Goal: Task Accomplishment & Management: Complete application form

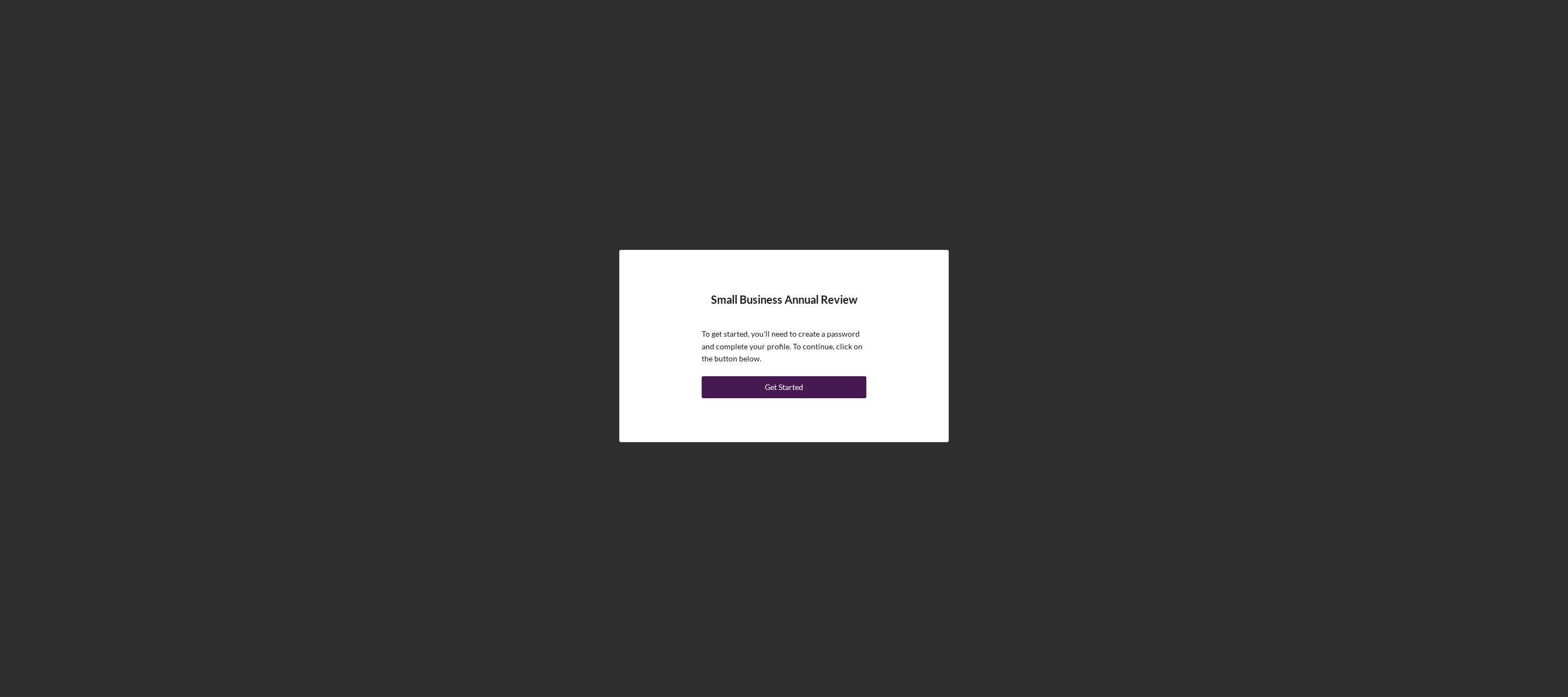
click at [781, 390] on div "Get Started" at bounding box center [784, 387] width 39 height 22
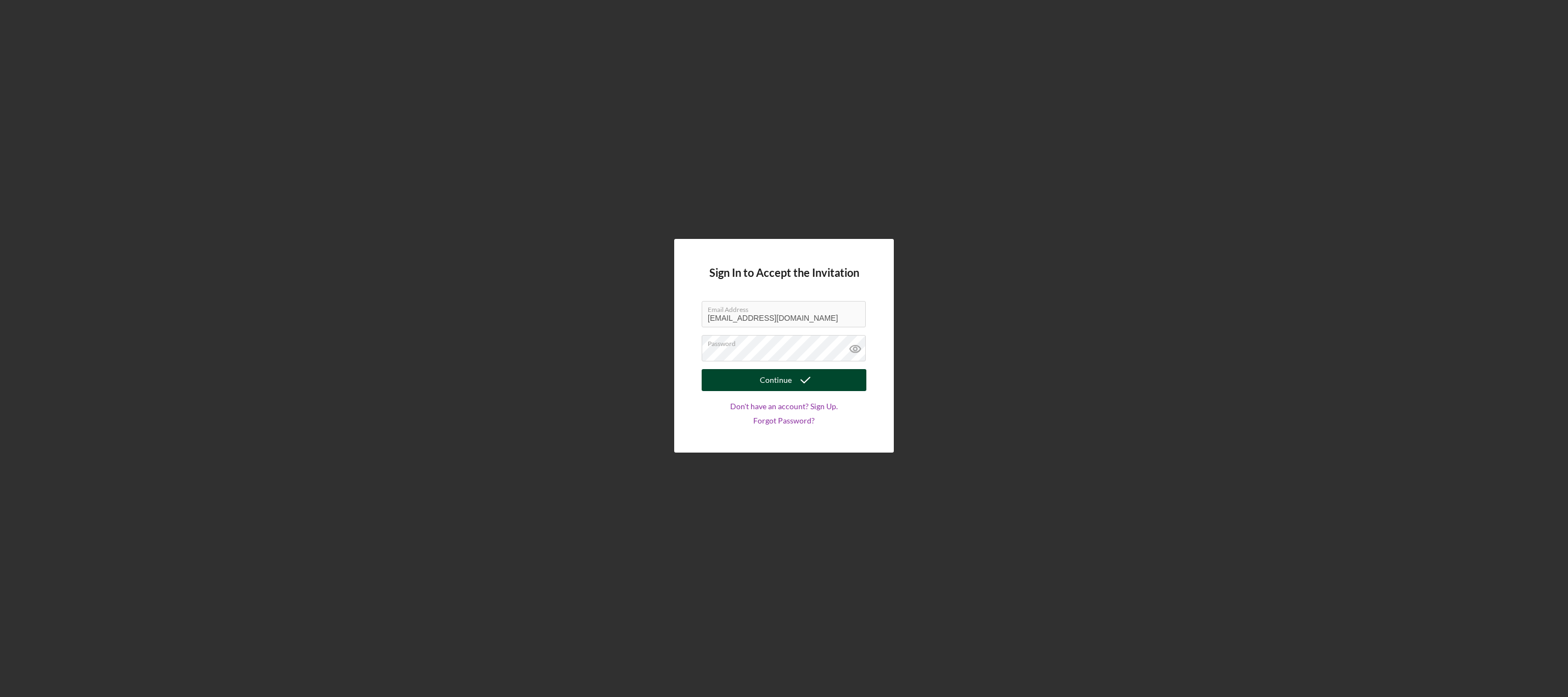
click at [772, 380] on div "Continue" at bounding box center [775, 380] width 32 height 22
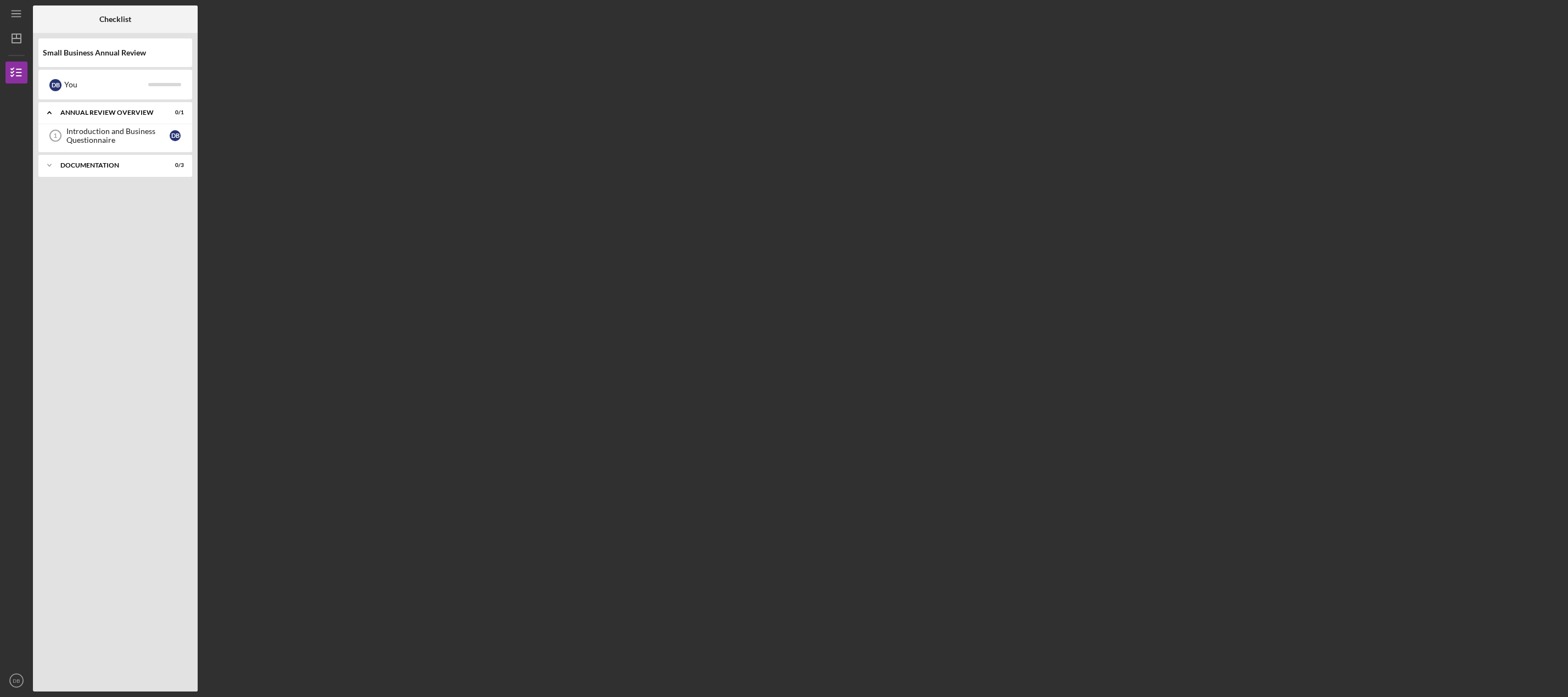
drag, startPoint x: 772, startPoint y: 380, endPoint x: 767, endPoint y: 369, distance: 12.1
click at [772, 380] on div "Checklist Small Business Annual Review D B You Icon/Expander Annual Review Over…" at bounding box center [798, 348] width 1530 height 686
click at [121, 137] on div "Introduction and Business Questionnaire" at bounding box center [118, 135] width 104 height 17
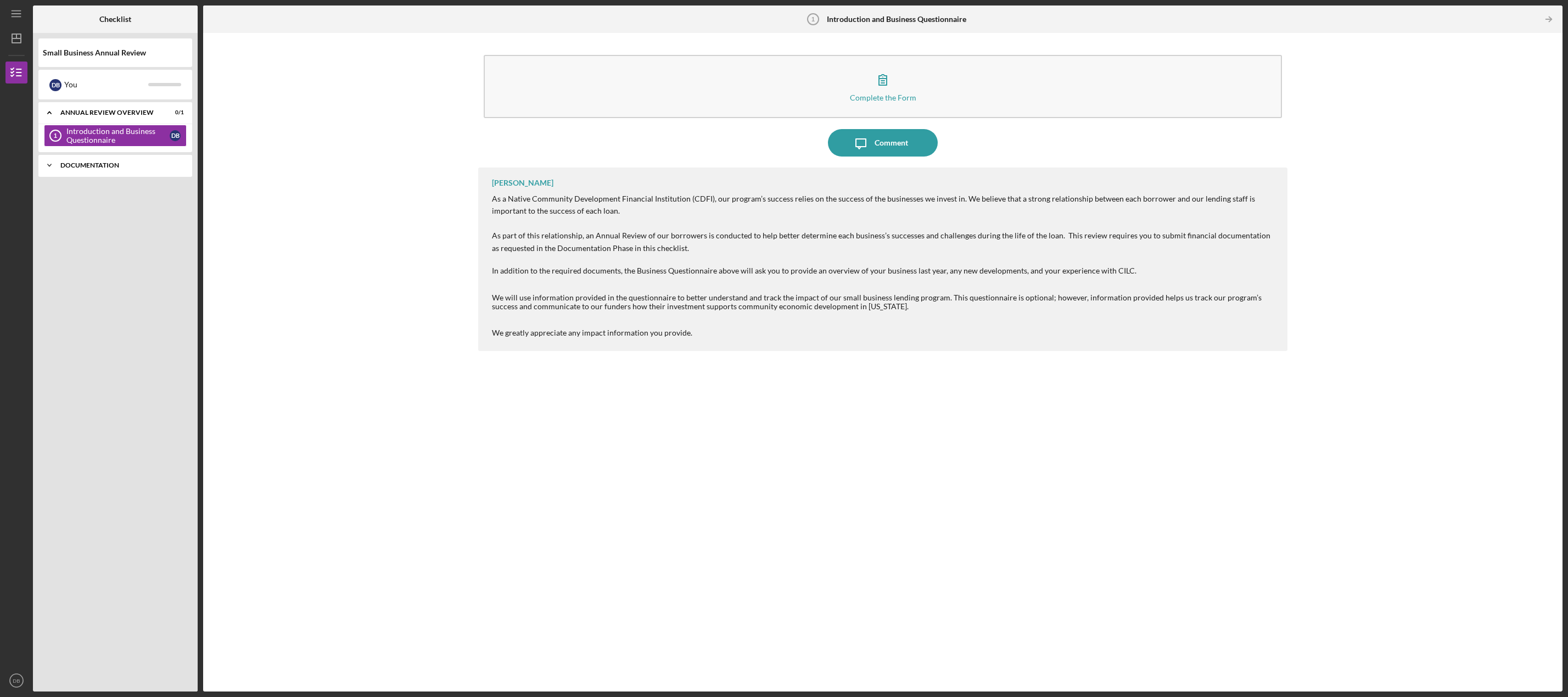
click at [113, 165] on div "Documentation" at bounding box center [119, 165] width 118 height 6
click at [114, 210] on div "Personal Financials" at bounding box center [118, 211] width 104 height 9
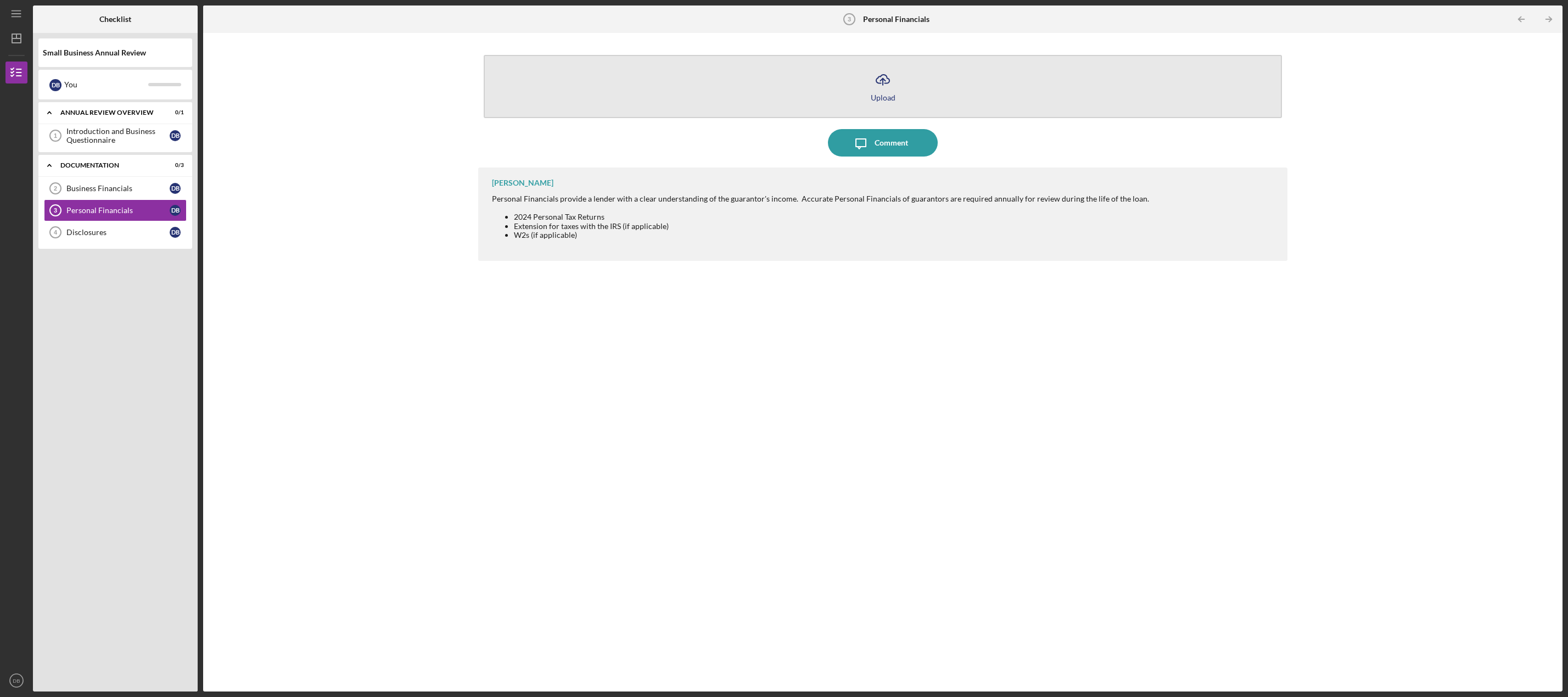
click at [886, 83] on icon "button" at bounding box center [883, 78] width 14 height 8
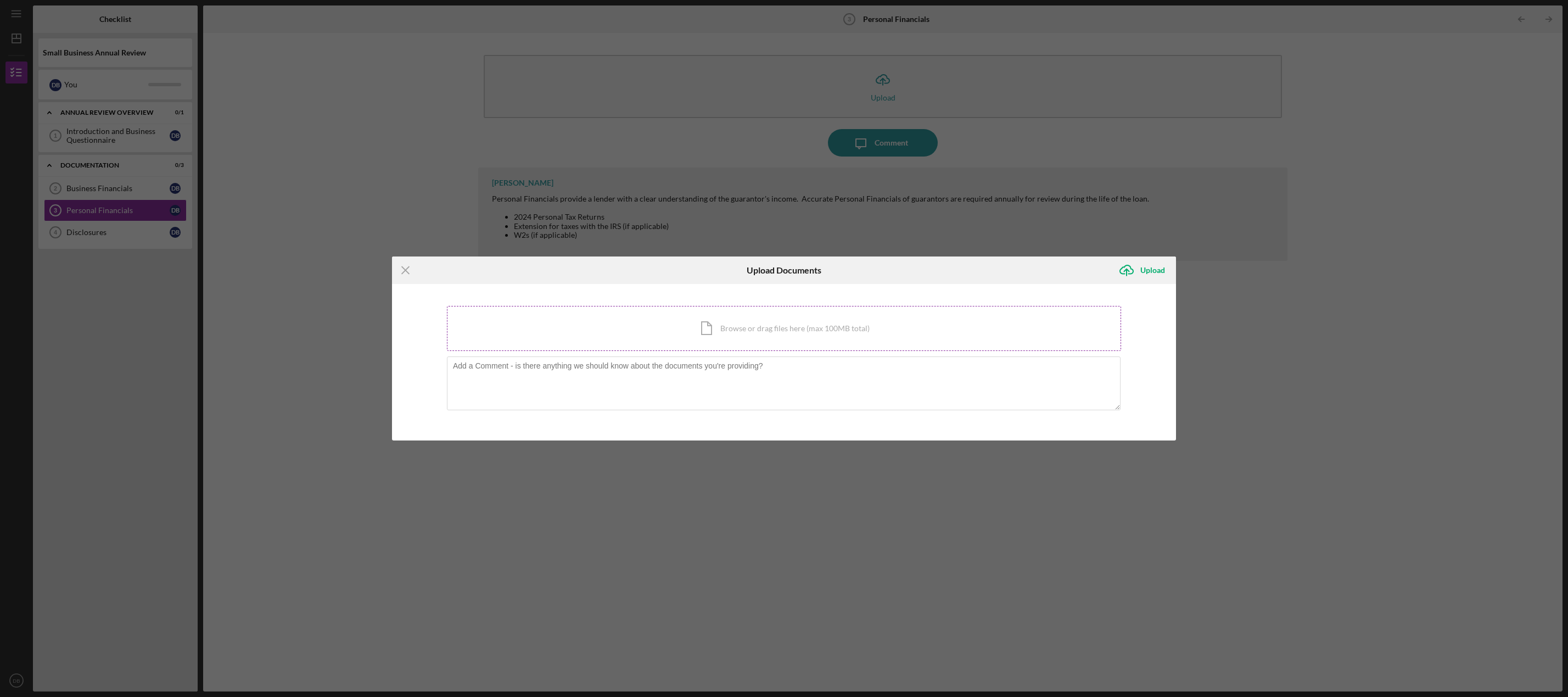
click at [747, 333] on div "Icon/Document Browse or drag files here (max 100MB total) Tap to choose files o…" at bounding box center [784, 328] width 674 height 45
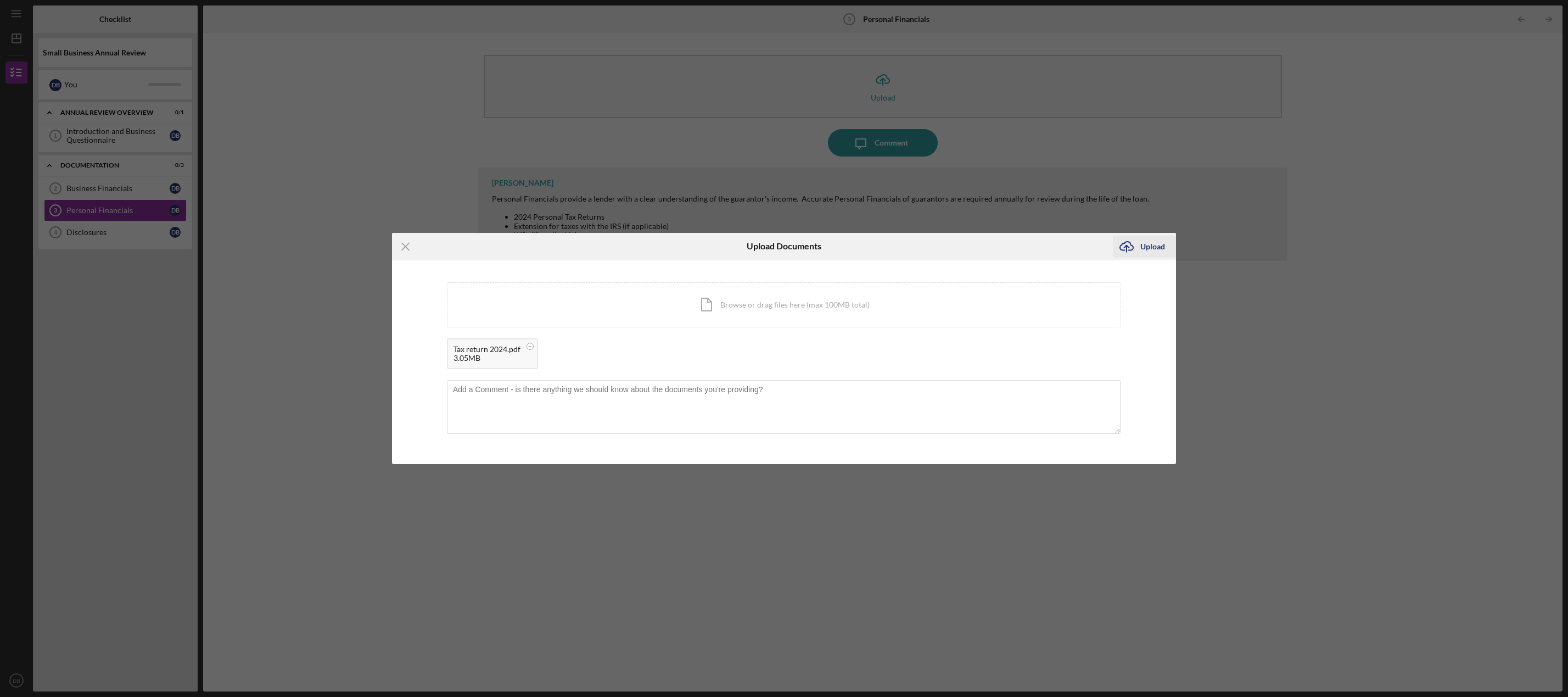
click at [1140, 243] on button "Icon/Upload Upload" at bounding box center [1144, 246] width 63 height 22
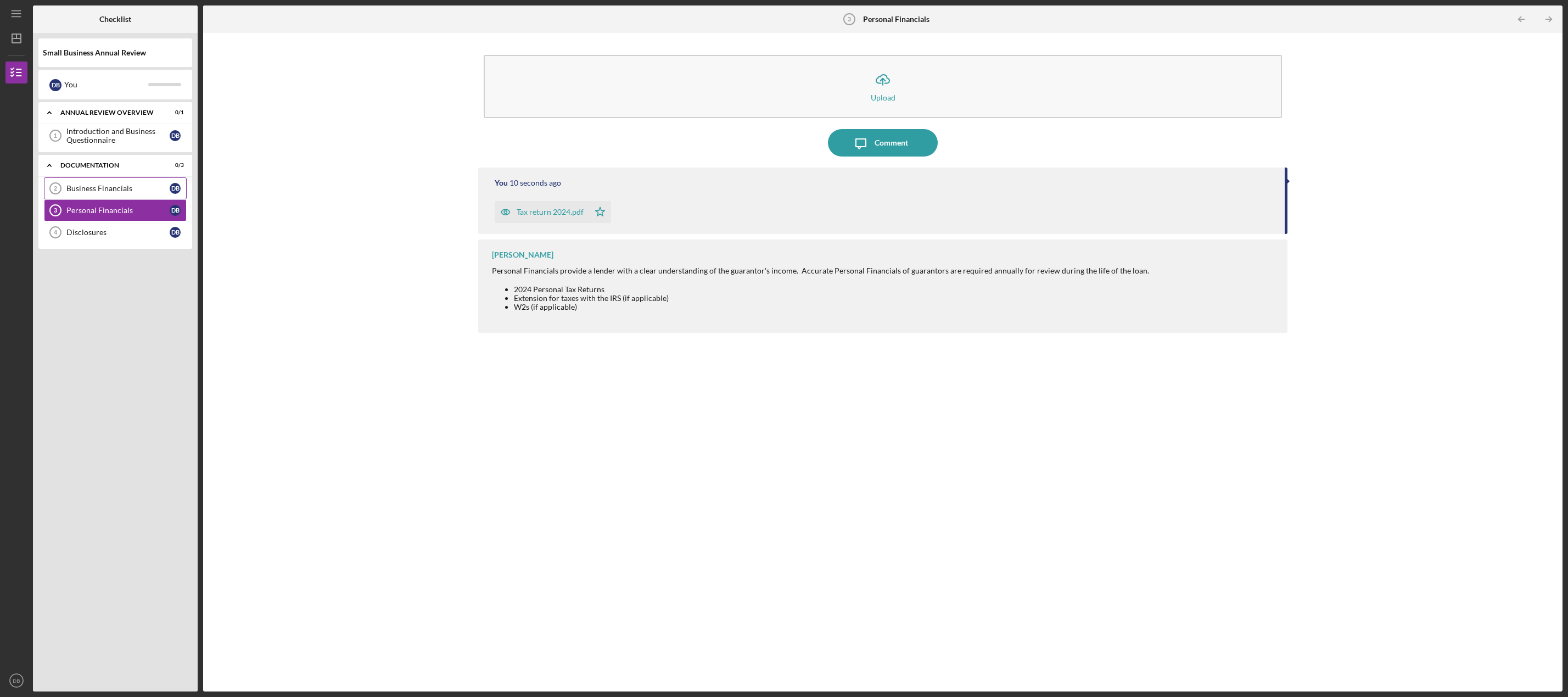
click at [114, 190] on div "Business Financials" at bounding box center [118, 188] width 104 height 9
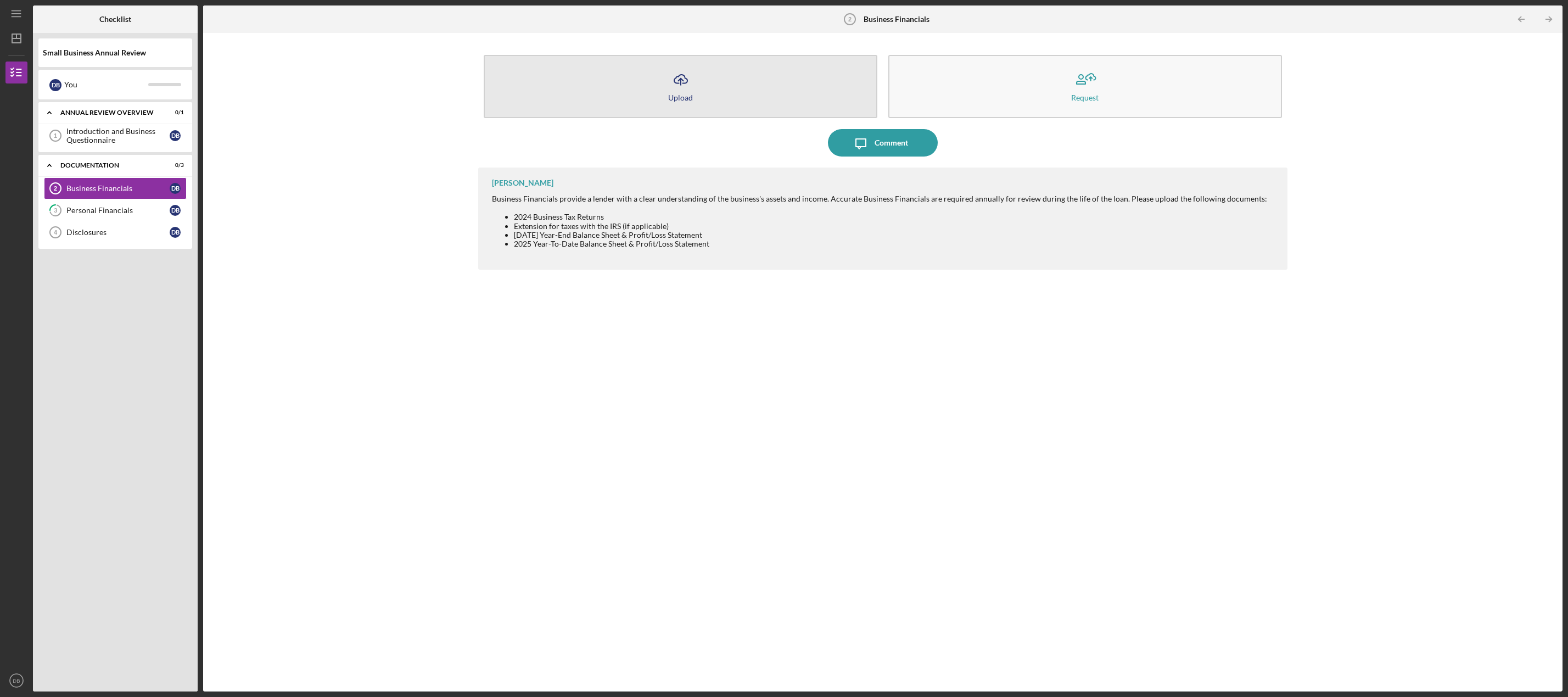
click at [679, 80] on polyline "button" at bounding box center [680, 79] width 5 height 3
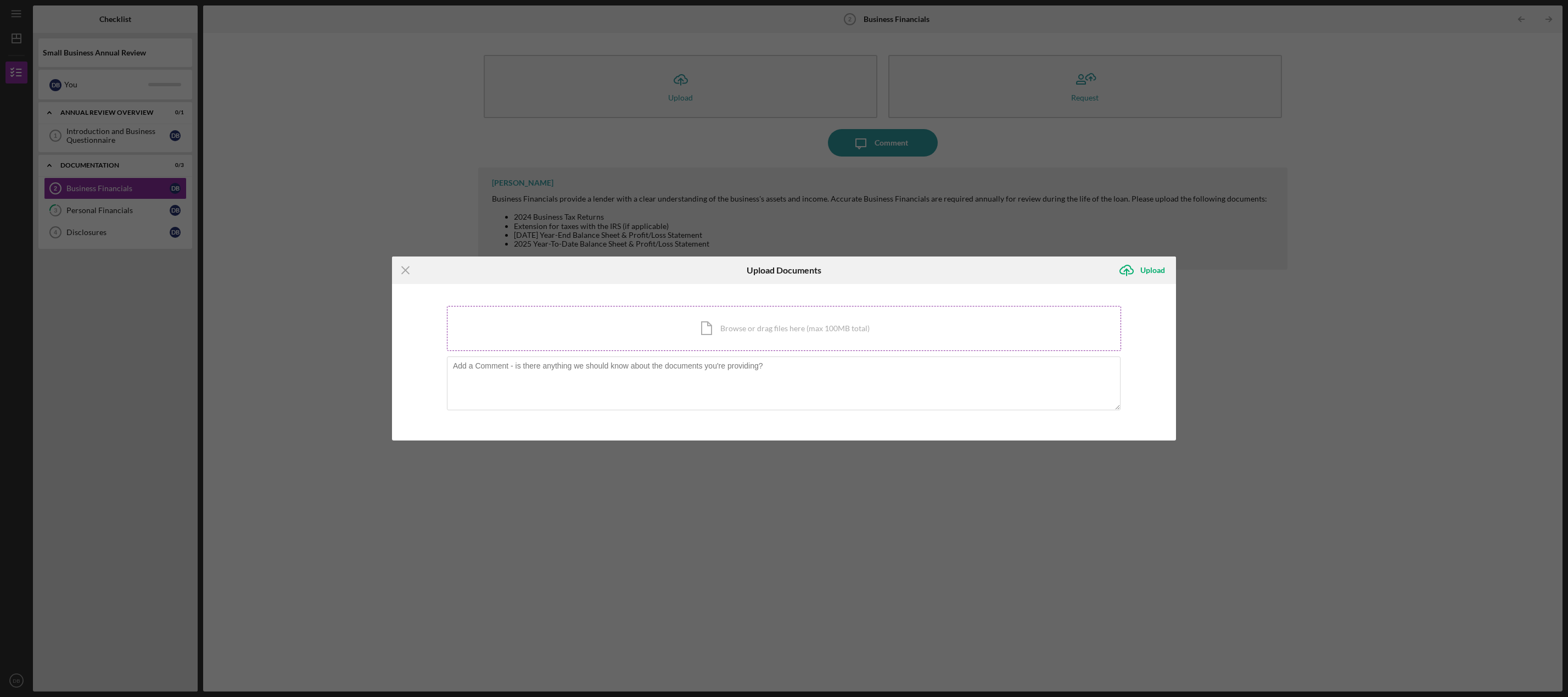
click at [743, 325] on div "Icon/Document Browse or drag files here (max 100MB total) Tap to choose files o…" at bounding box center [784, 328] width 674 height 45
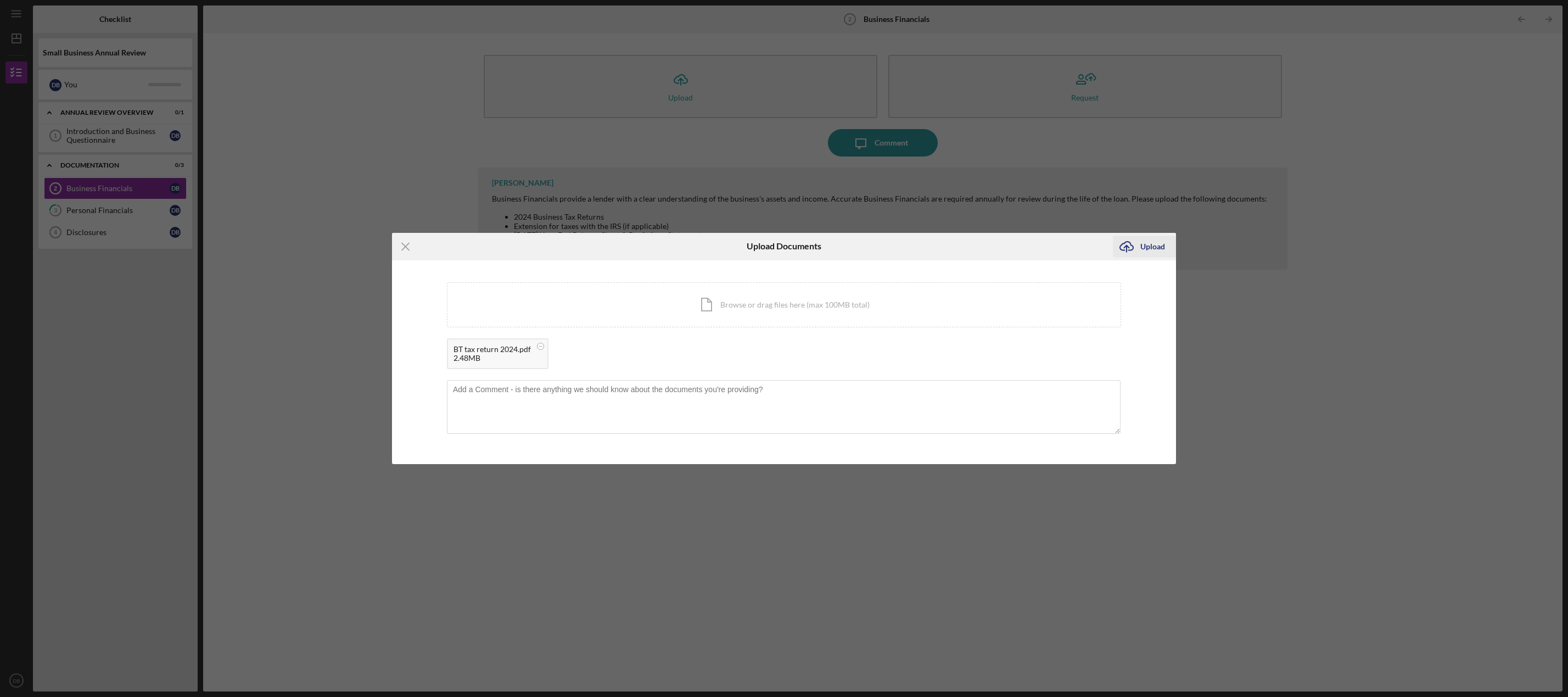
click at [1135, 244] on icon "Icon/Upload" at bounding box center [1126, 246] width 27 height 27
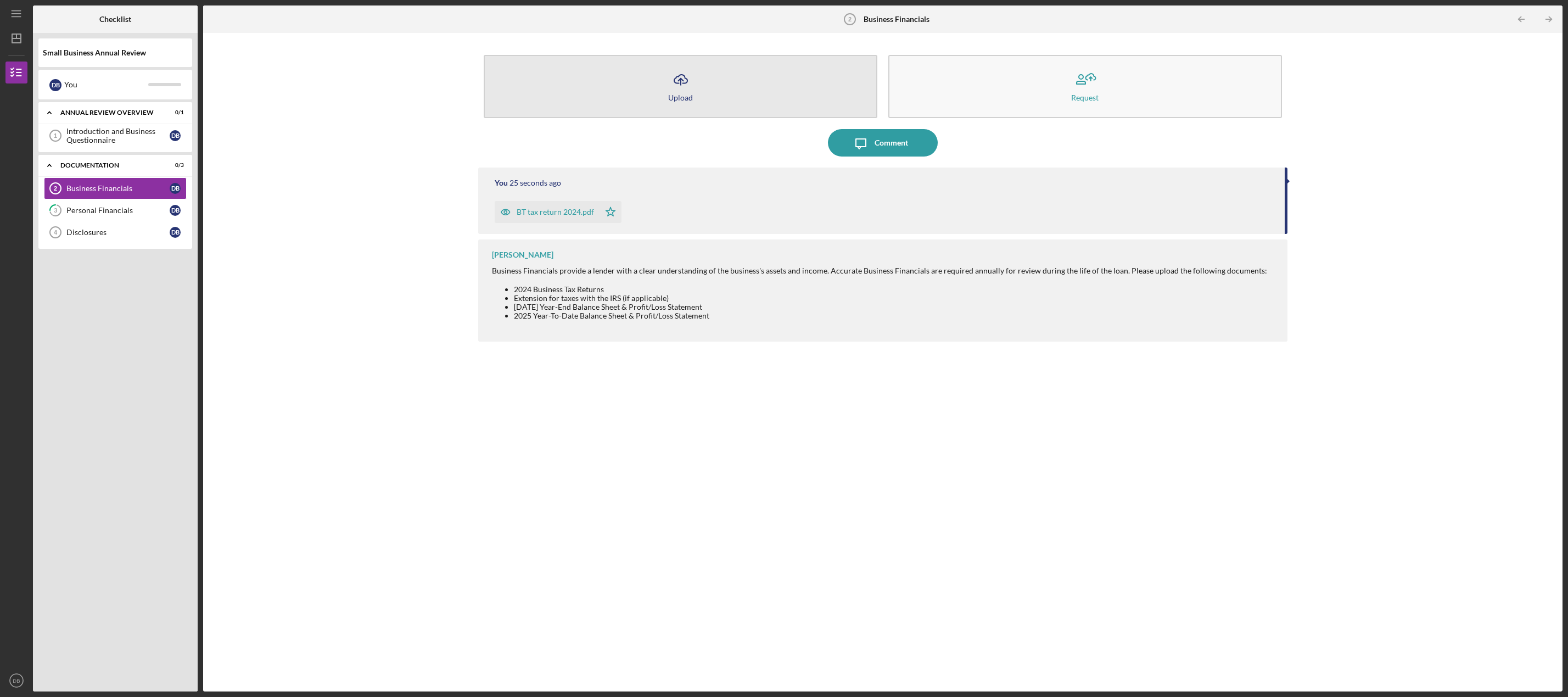
click at [677, 85] on icon "Icon/Upload" at bounding box center [680, 79] width 27 height 27
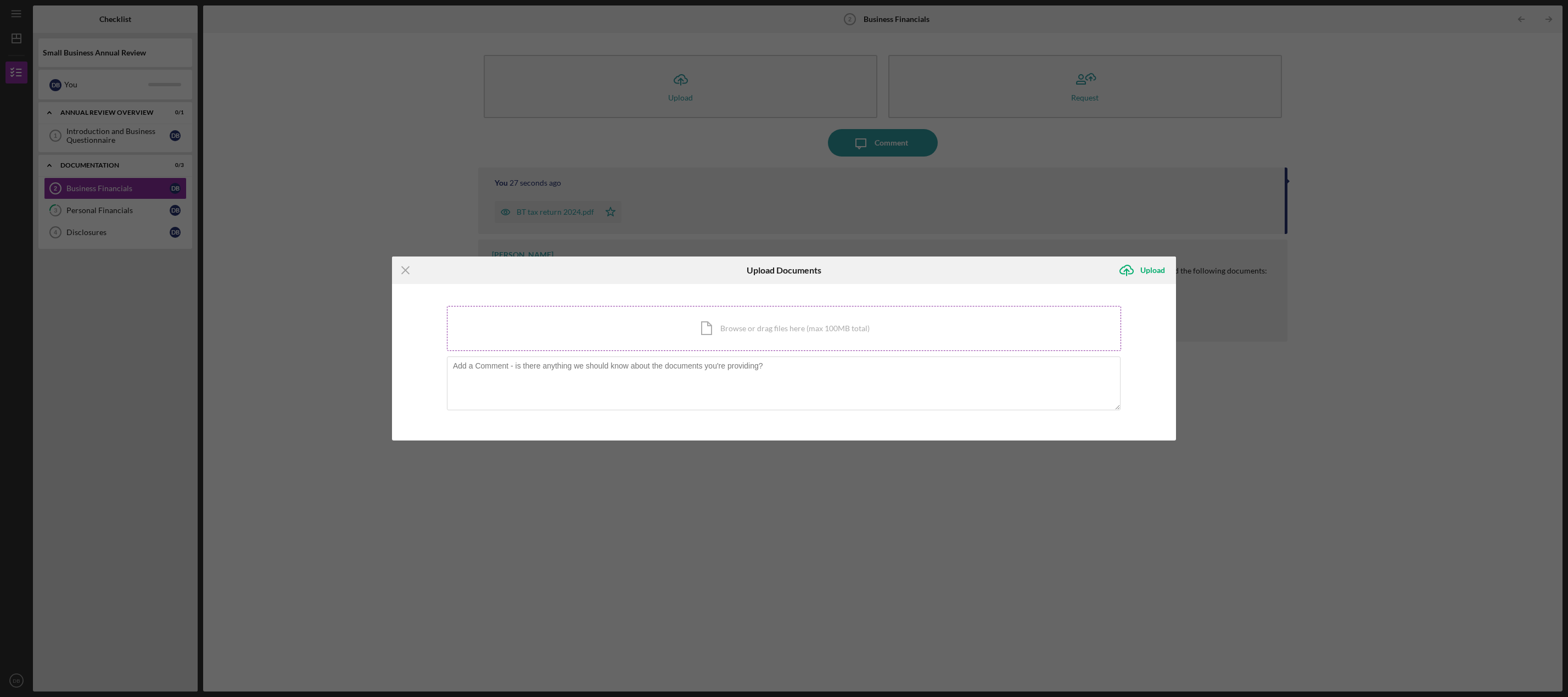
click at [734, 328] on div "Icon/Document Browse or drag files here (max 100MB total) Tap to choose files o…" at bounding box center [784, 328] width 674 height 45
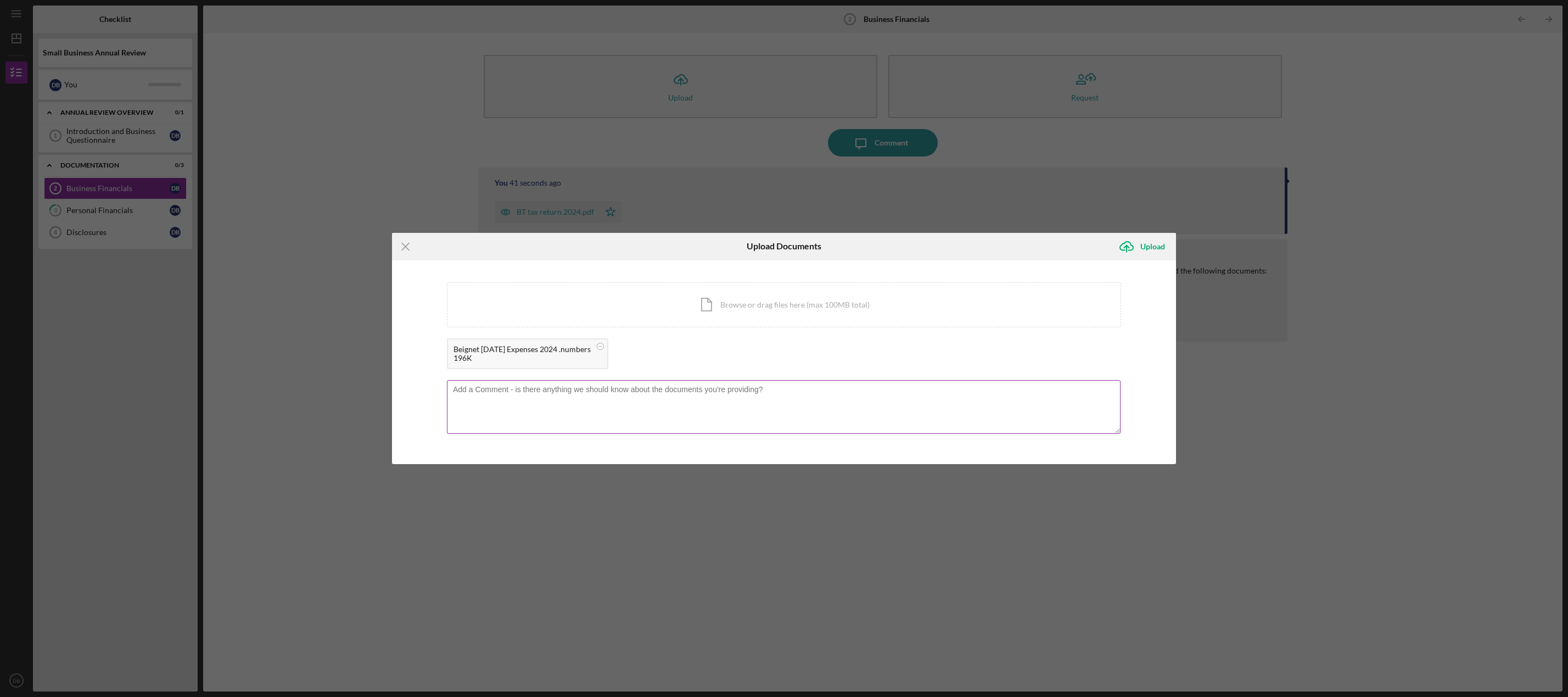
click at [795, 390] on textarea at bounding box center [784, 408] width 674 height 54
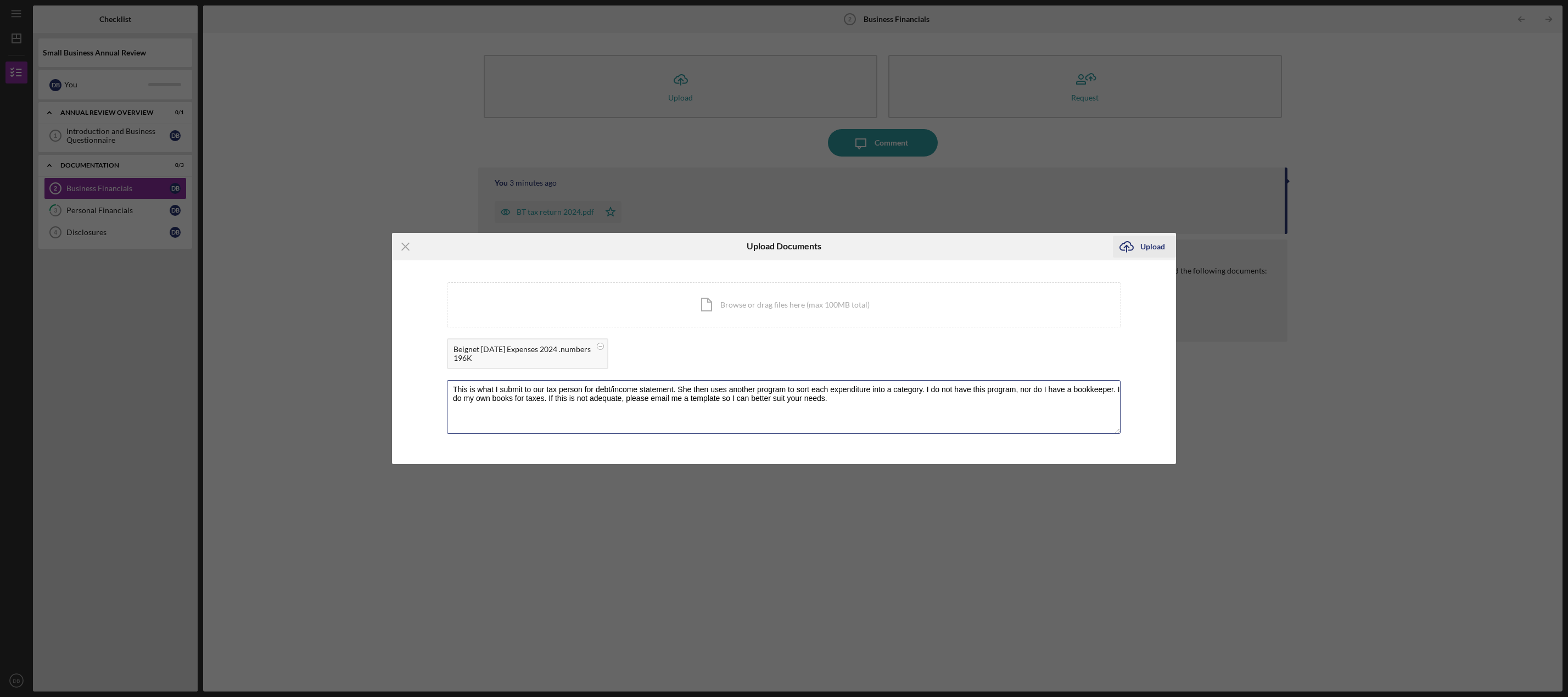
type textarea "This is what I submit to our tax person for debt/income statement. She then use…"
click at [1129, 248] on polyline "submit" at bounding box center [1126, 246] width 5 height 3
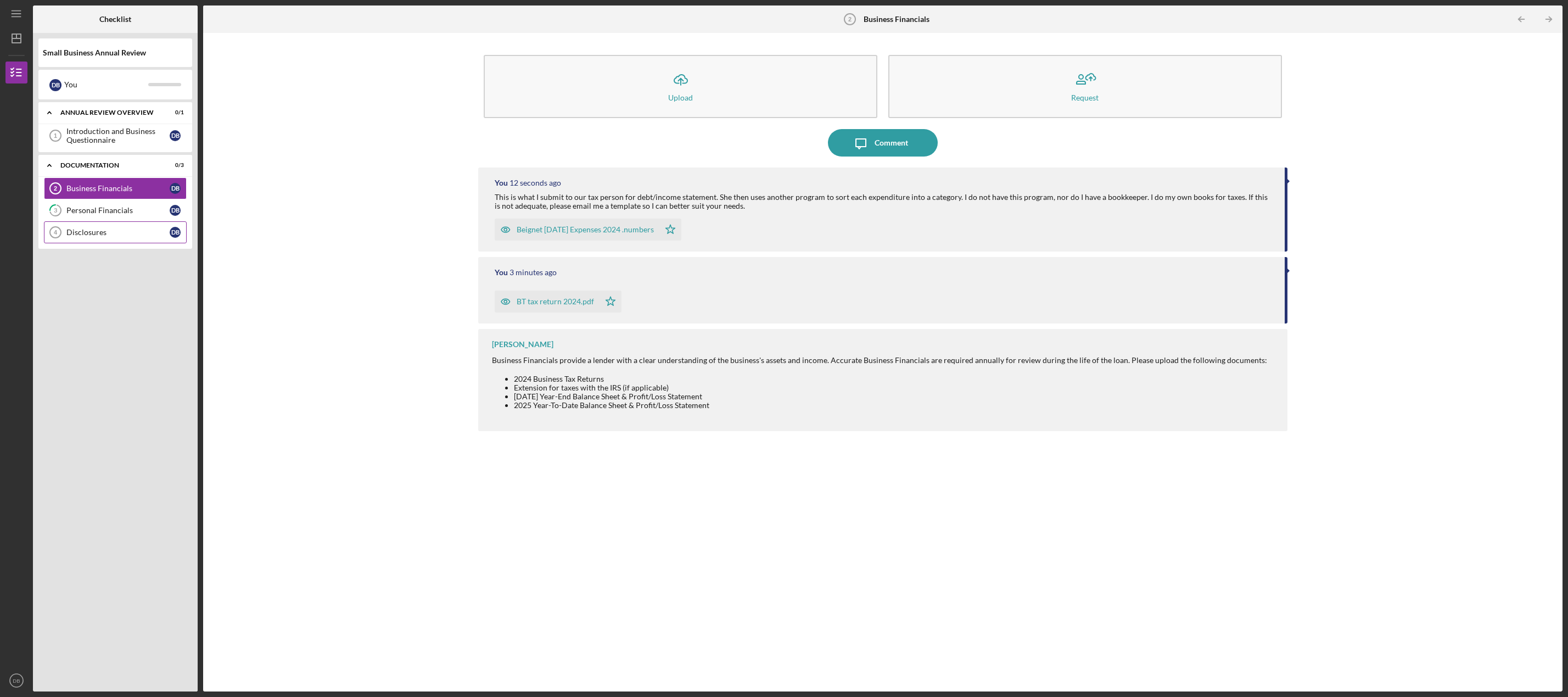
click at [107, 232] on div "Disclosures" at bounding box center [118, 233] width 104 height 9
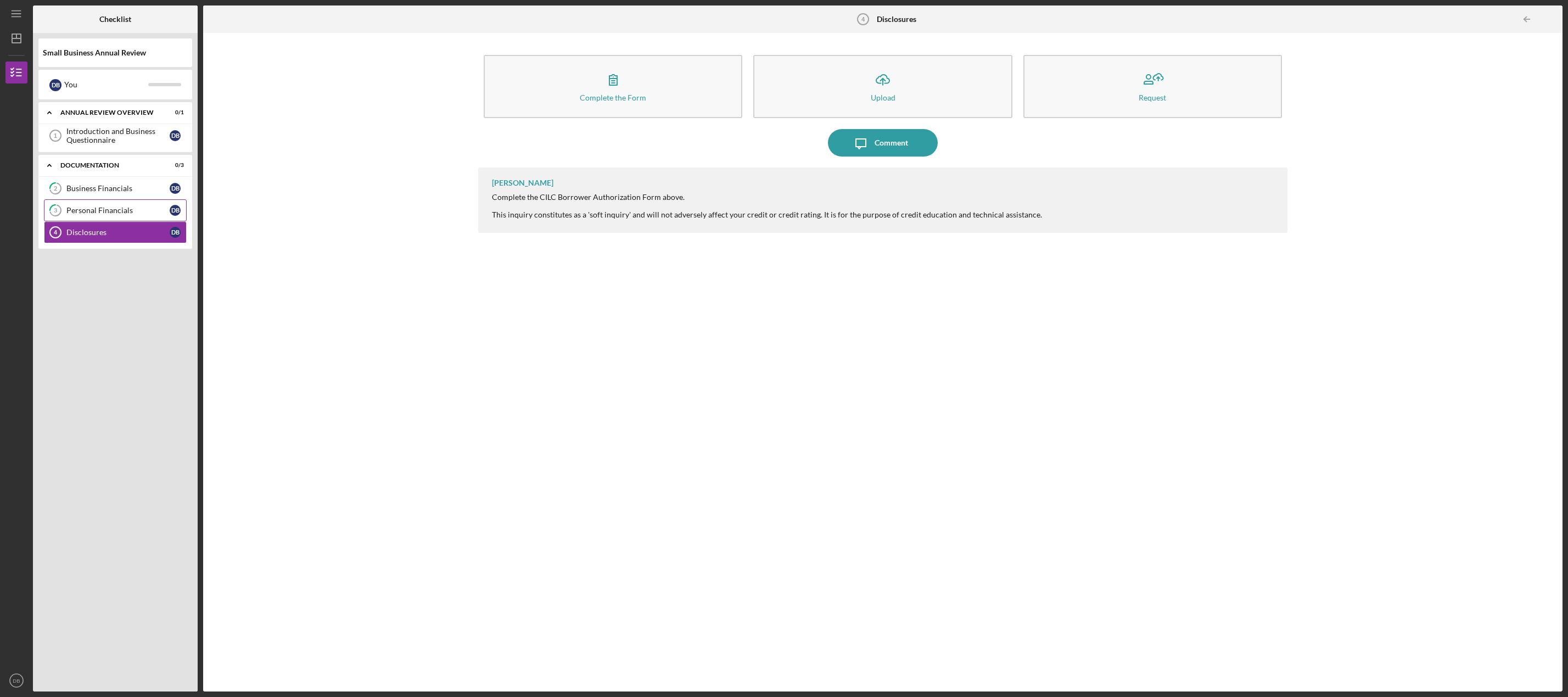
click at [132, 212] on div "Personal Financials" at bounding box center [118, 211] width 104 height 9
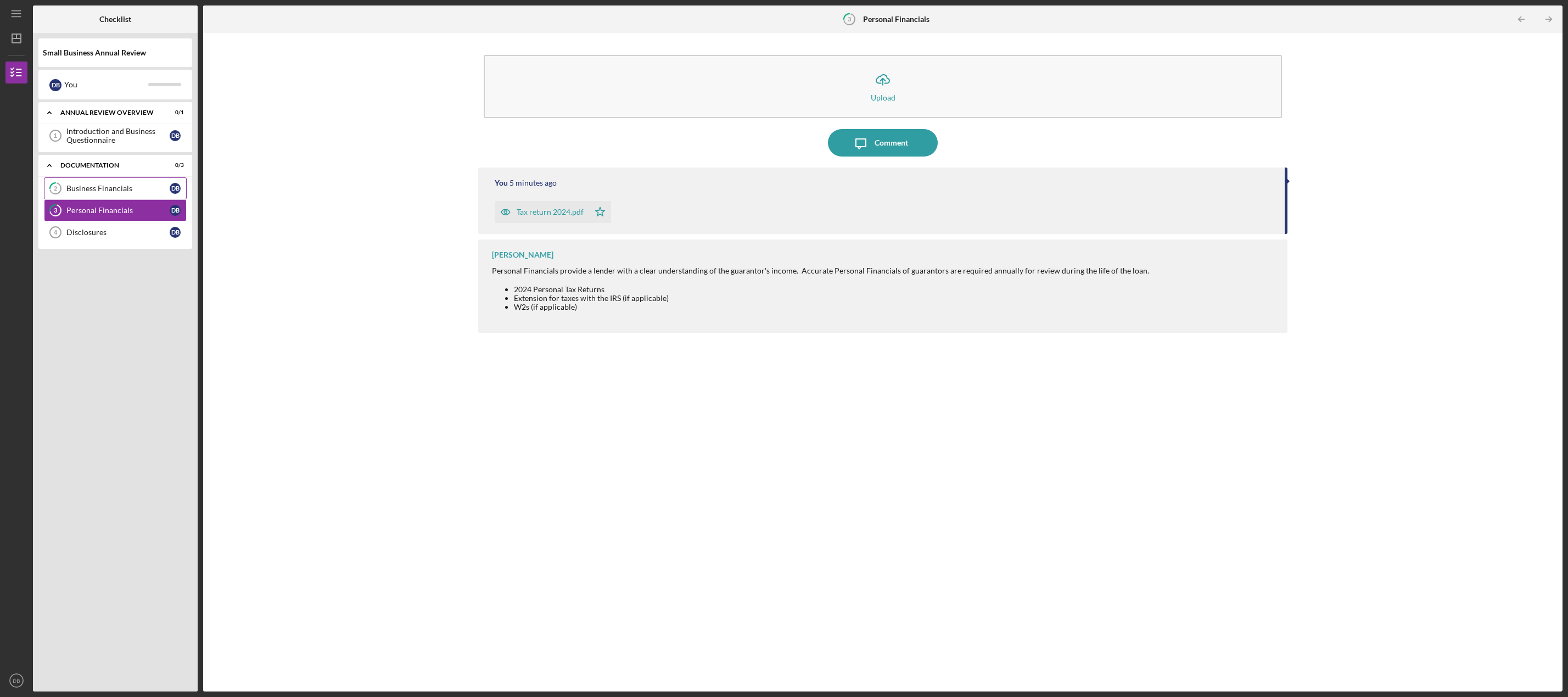
click at [133, 191] on div "Business Financials" at bounding box center [118, 188] width 104 height 9
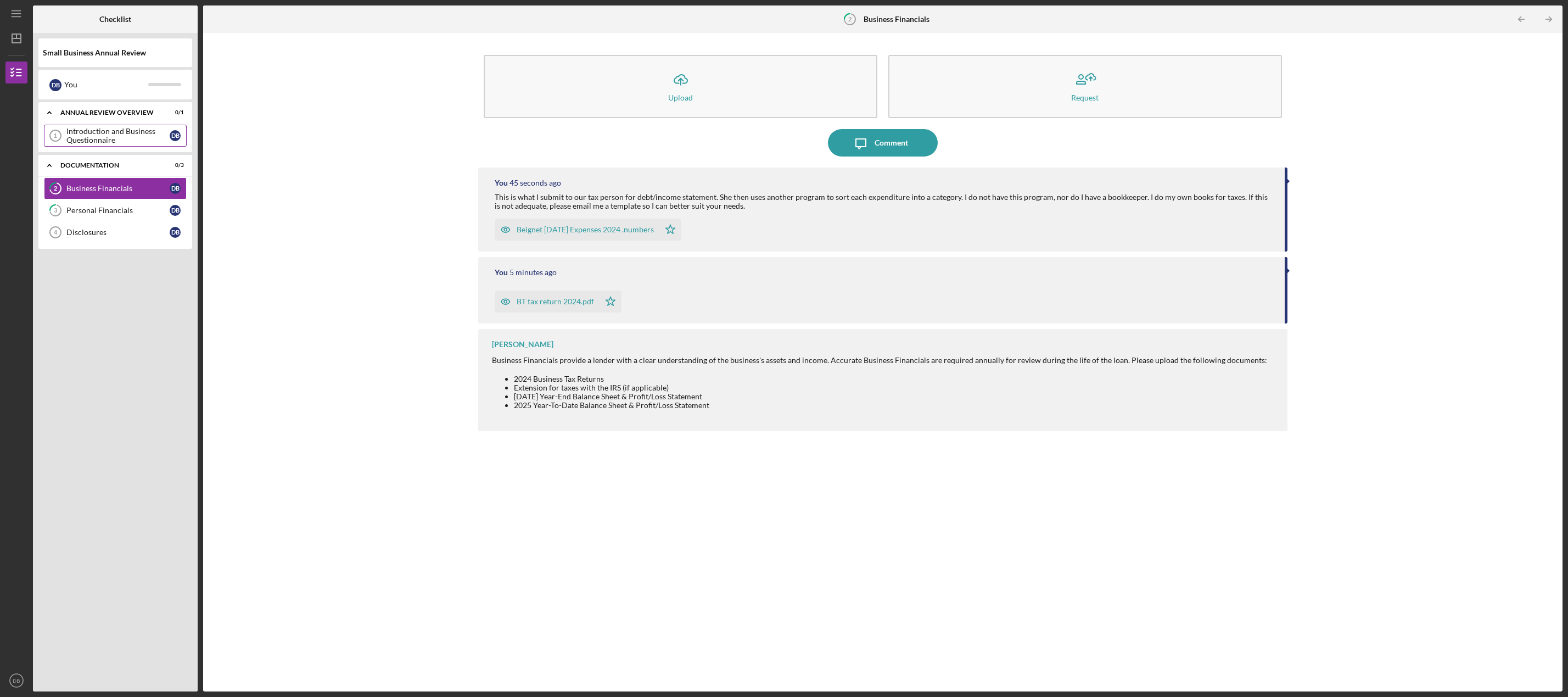
click at [141, 137] on div "Introduction and Business Questionnaire" at bounding box center [118, 135] width 104 height 17
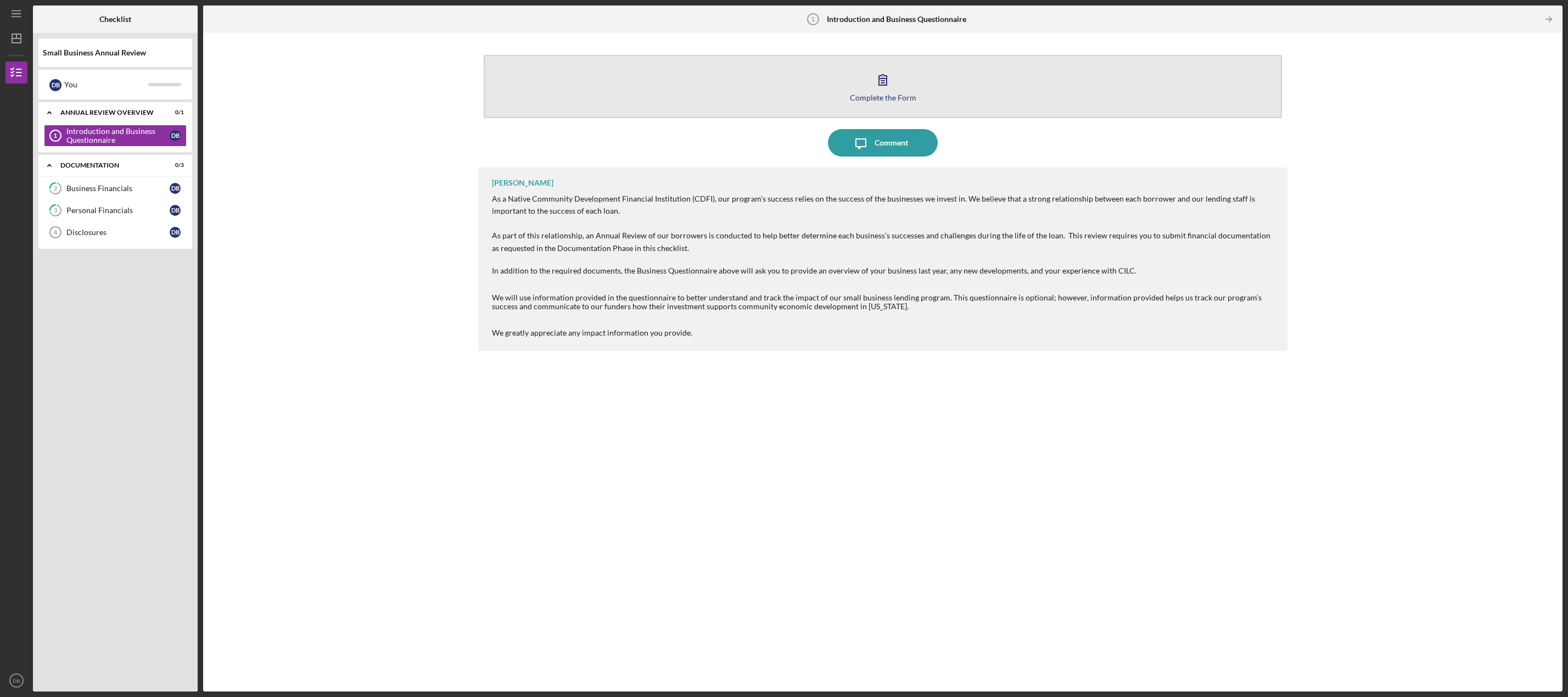
click at [889, 91] on icon "button" at bounding box center [883, 79] width 27 height 27
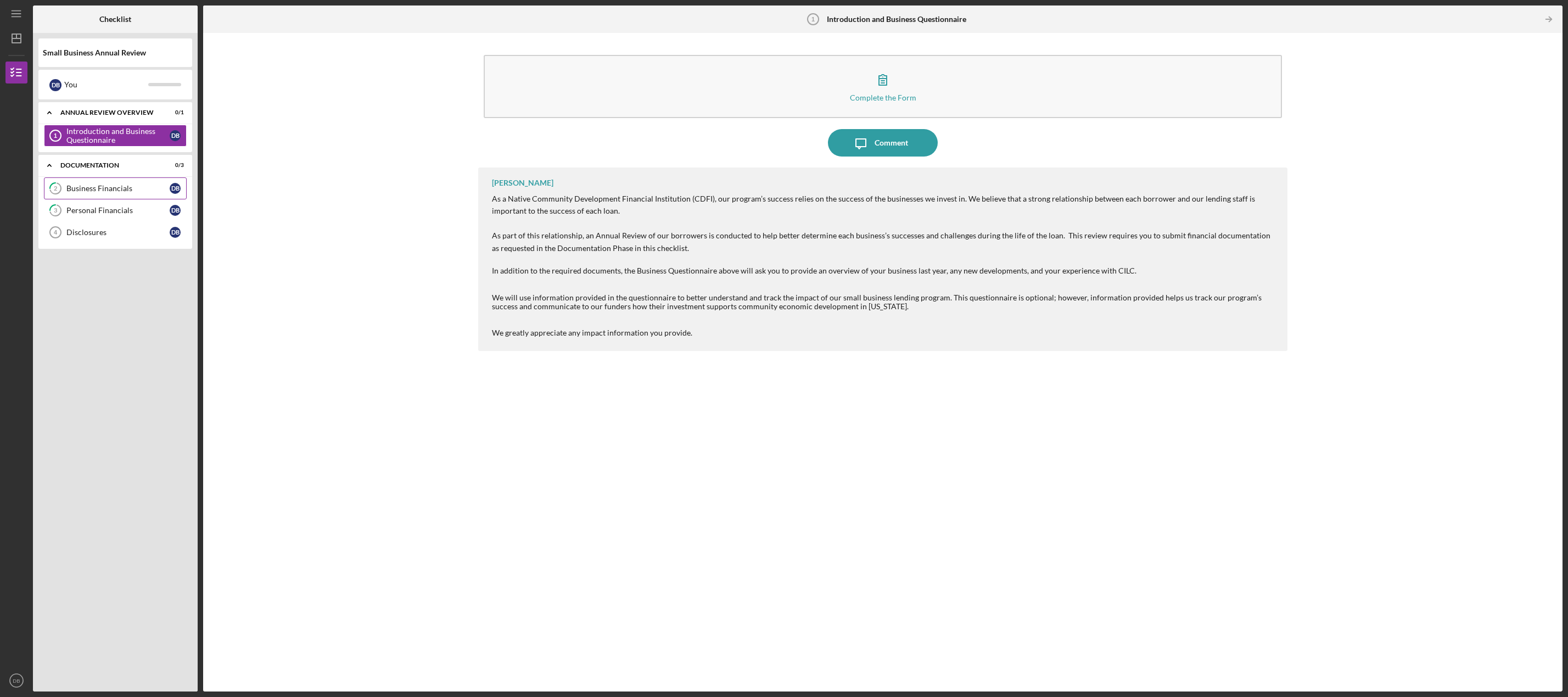
click at [132, 190] on div "Business Financials" at bounding box center [118, 188] width 104 height 9
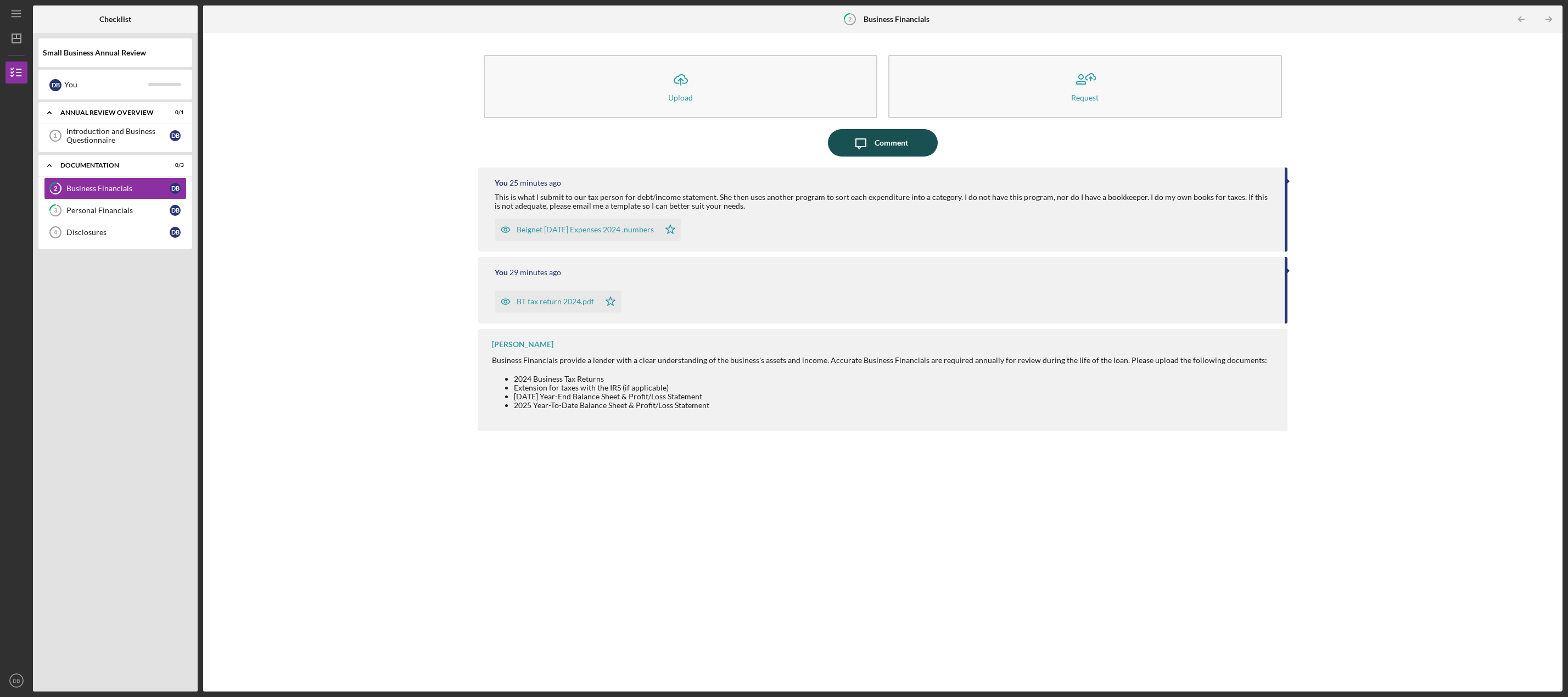
click at [890, 145] on div "Comment" at bounding box center [891, 142] width 33 height 27
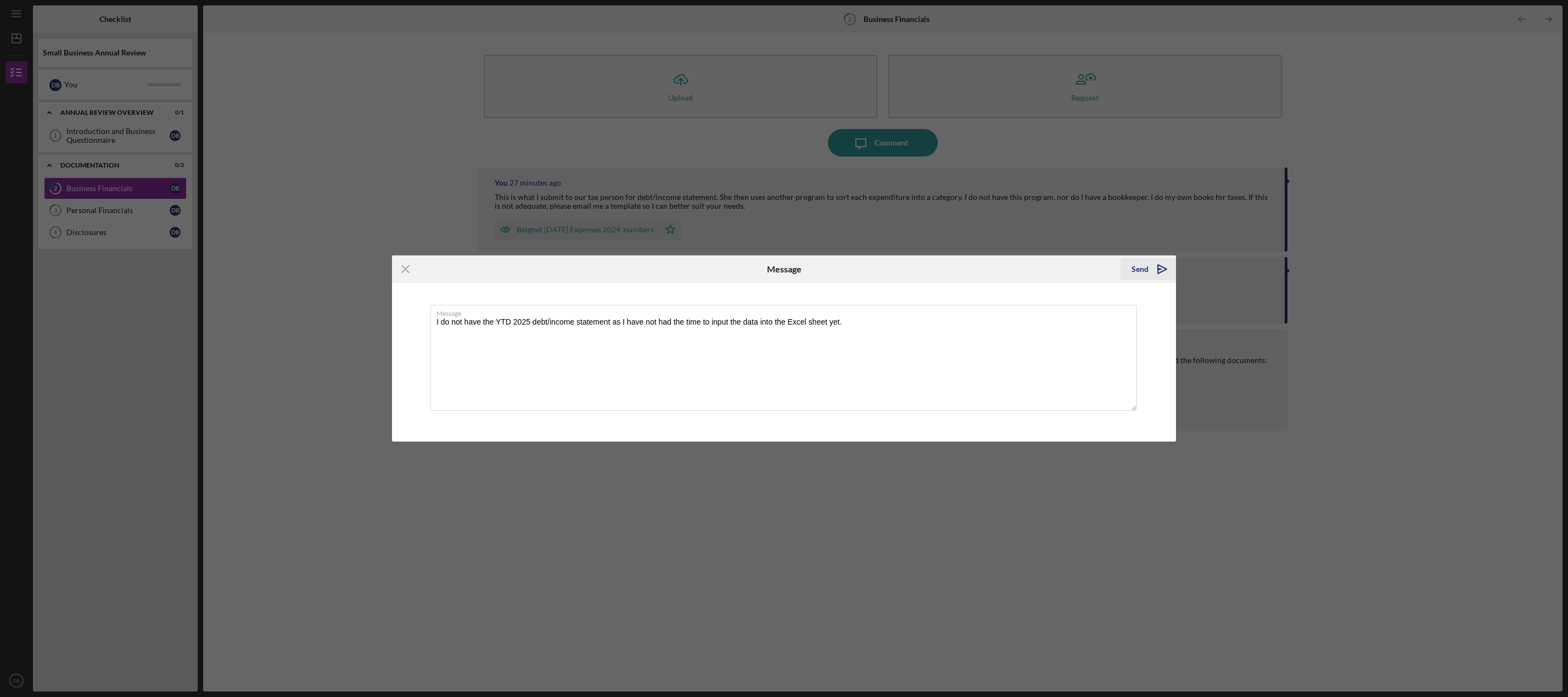
type textarea "I do not have the YTD 2025 debt/income statement as I have not had the time to …"
click at [1148, 268] on div "Send" at bounding box center [1140, 269] width 17 height 22
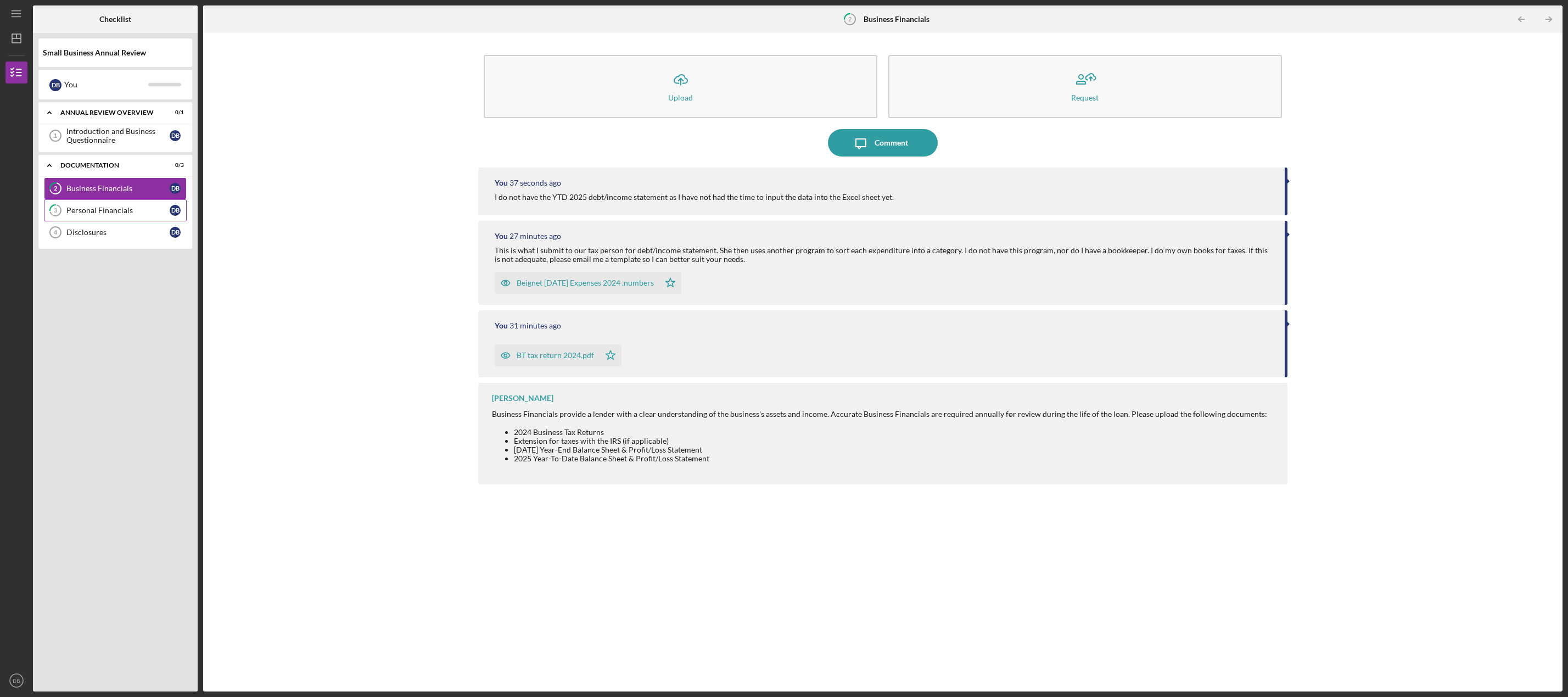
click at [136, 213] on div "Personal Financials" at bounding box center [118, 211] width 104 height 9
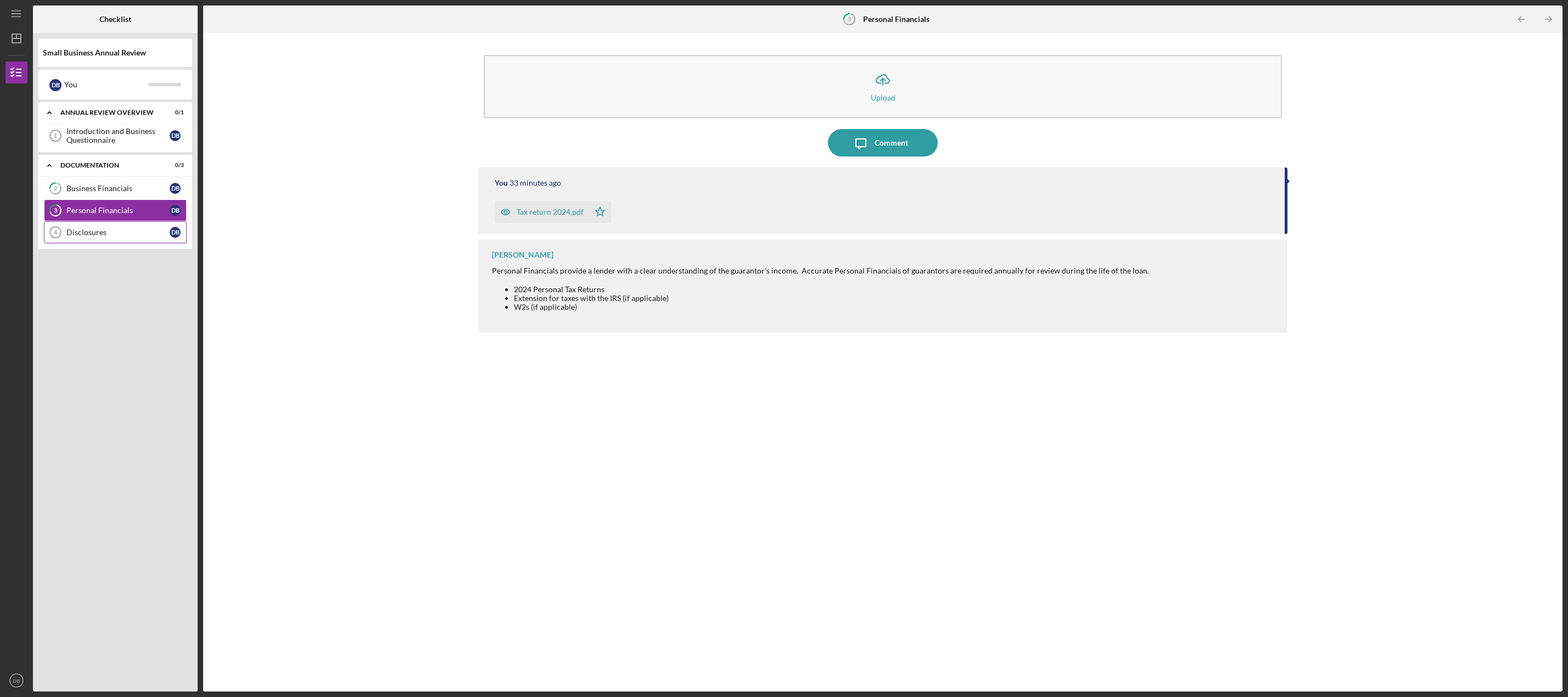
click at [118, 234] on div "Disclosures" at bounding box center [118, 233] width 104 height 9
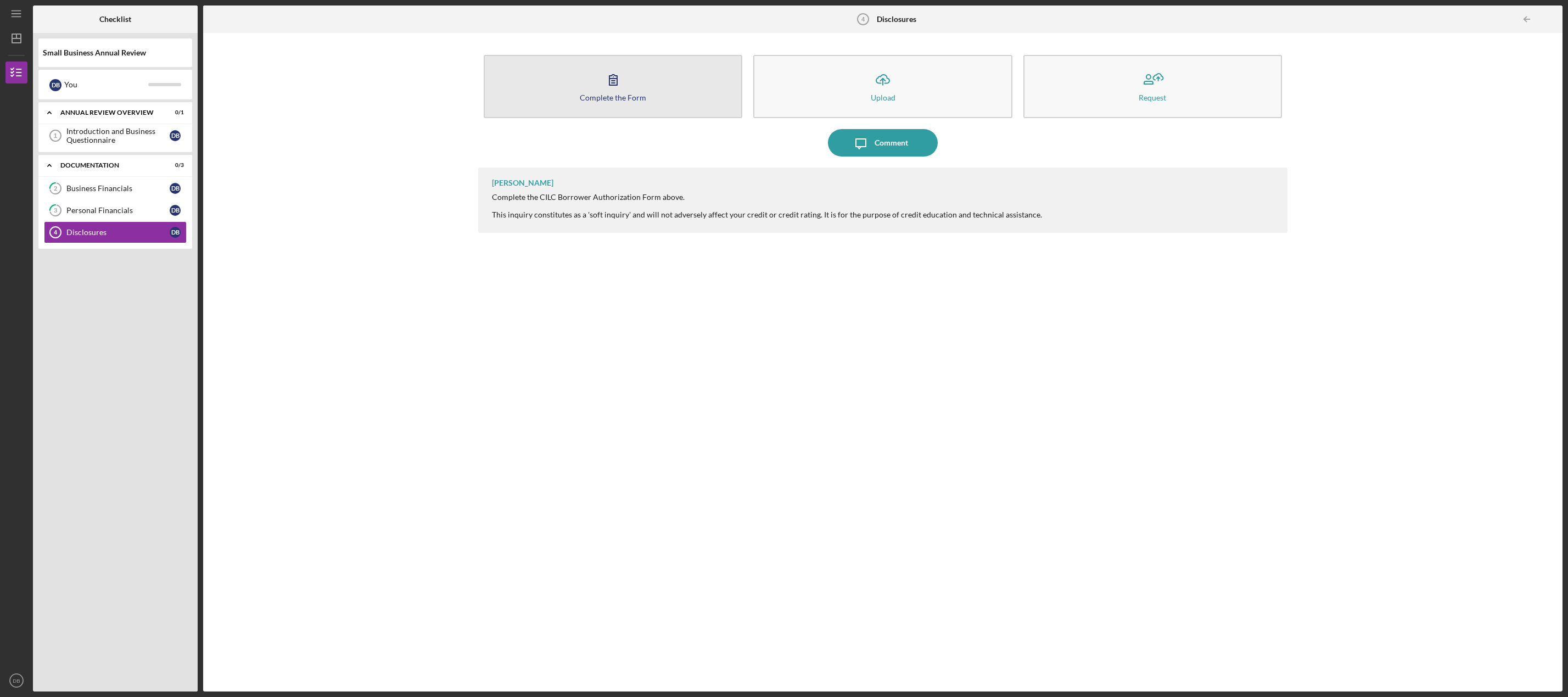
click at [635, 85] on button "Complete the Form Form" at bounding box center [613, 87] width 259 height 63
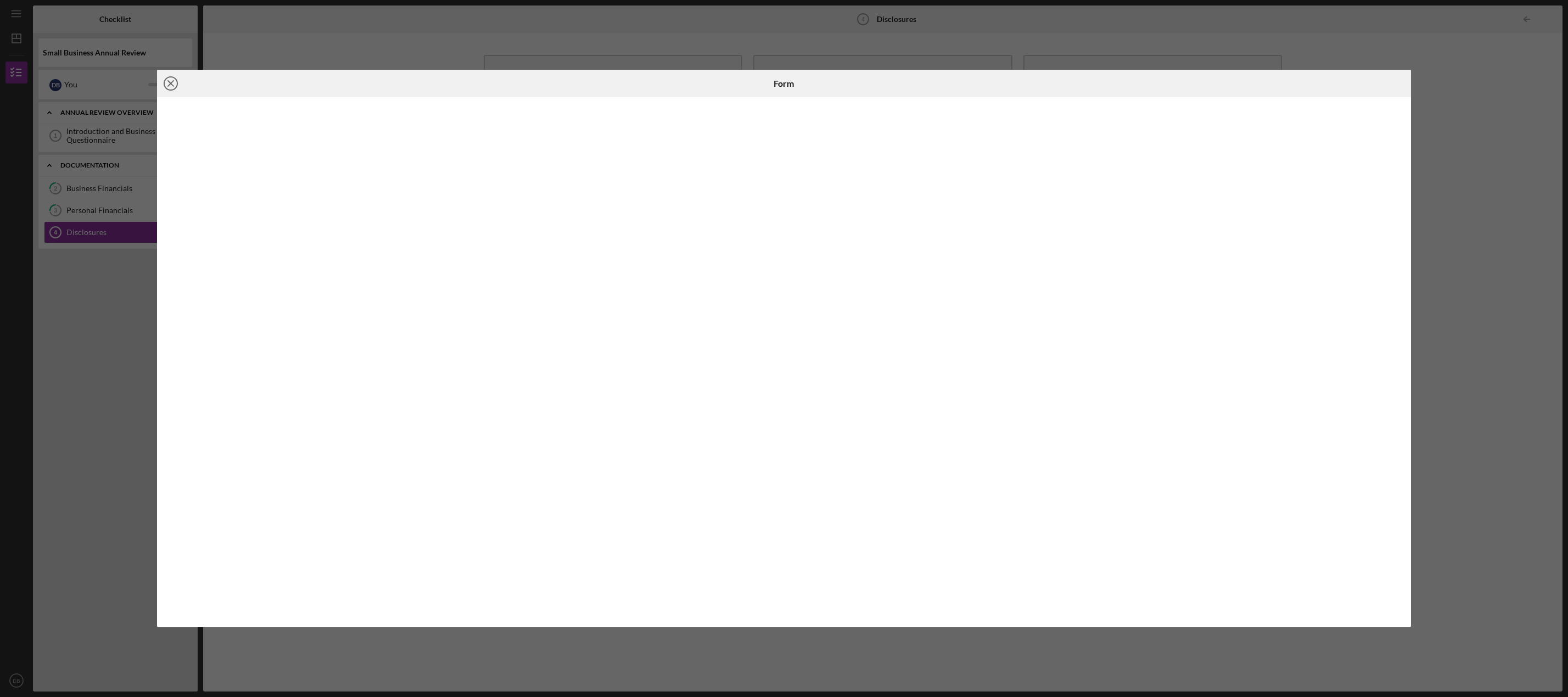
click at [168, 87] on line at bounding box center [170, 84] width 5 height 5
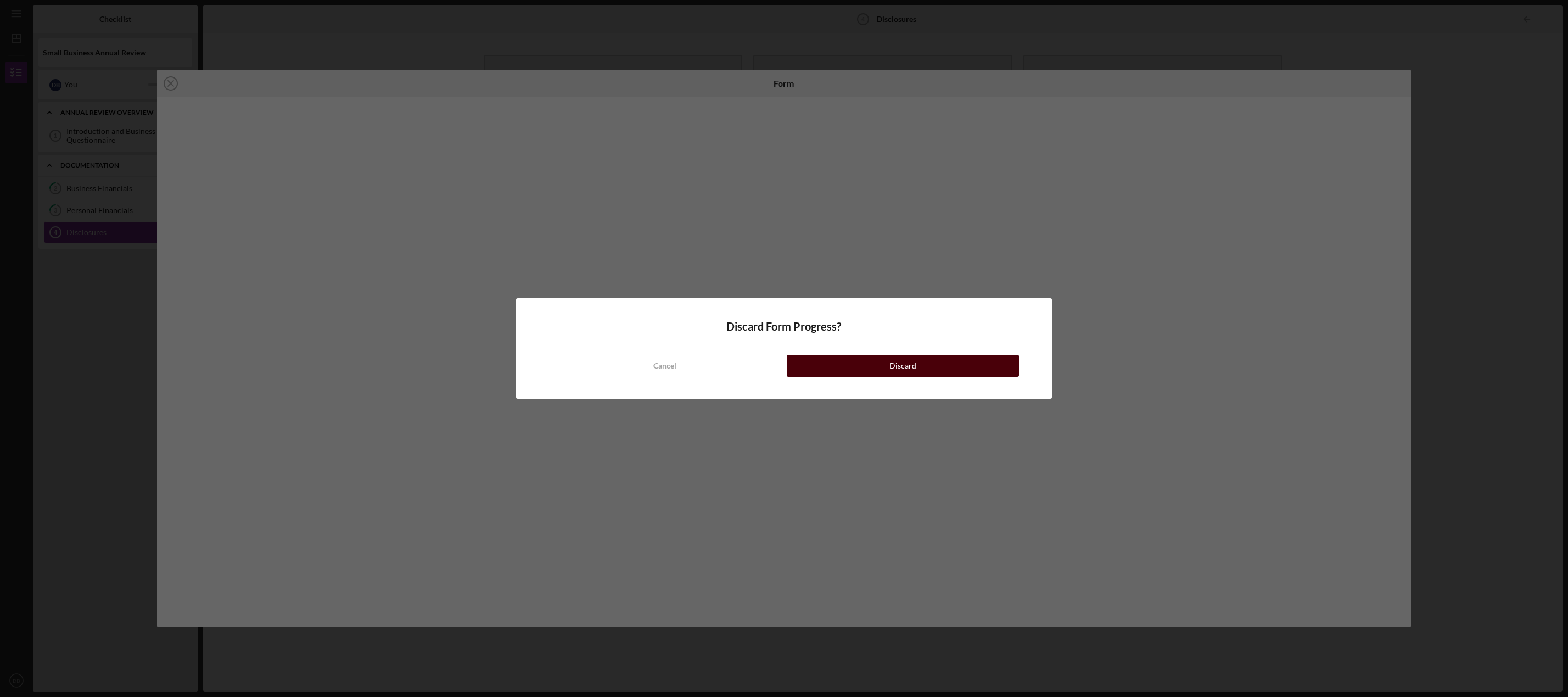
click at [837, 368] on button "Discard" at bounding box center [903, 366] width 232 height 22
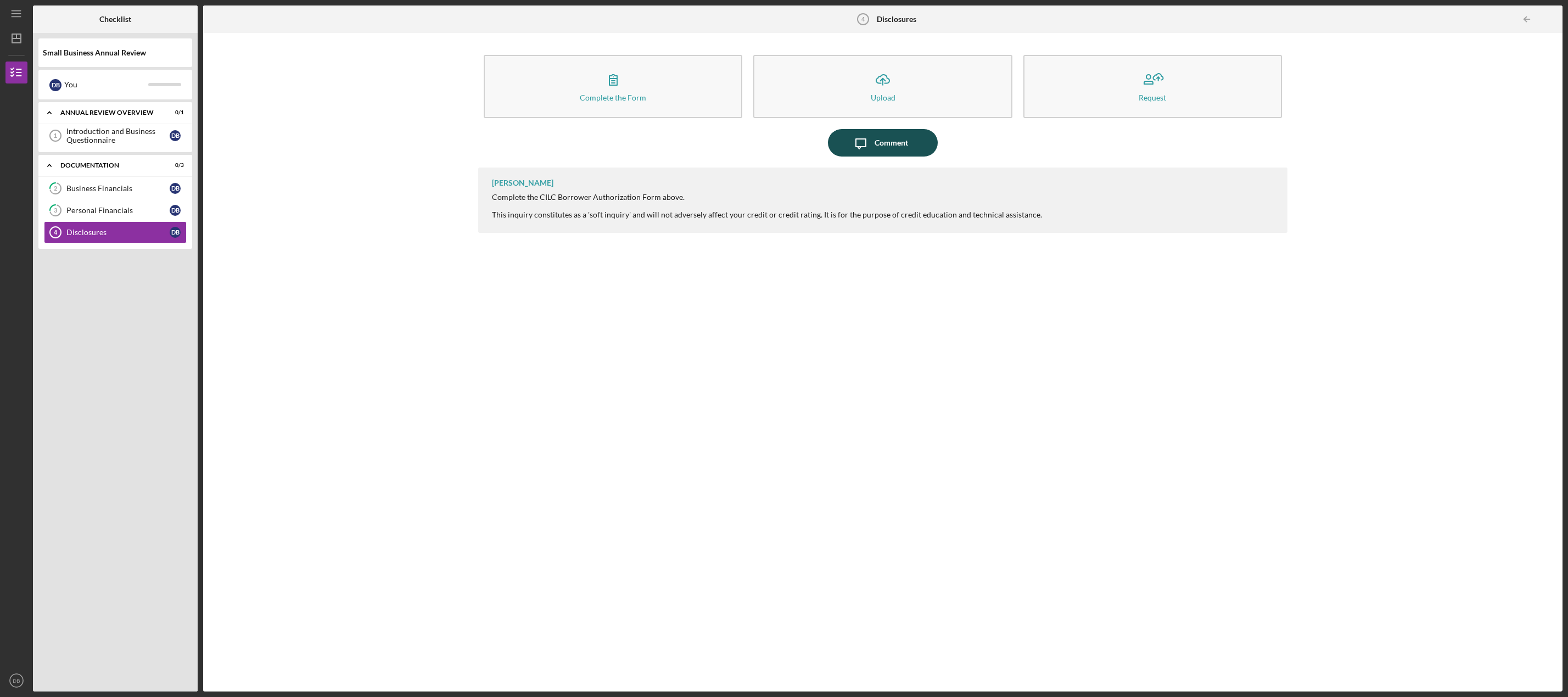
click at [889, 141] on div "Comment" at bounding box center [891, 142] width 33 height 27
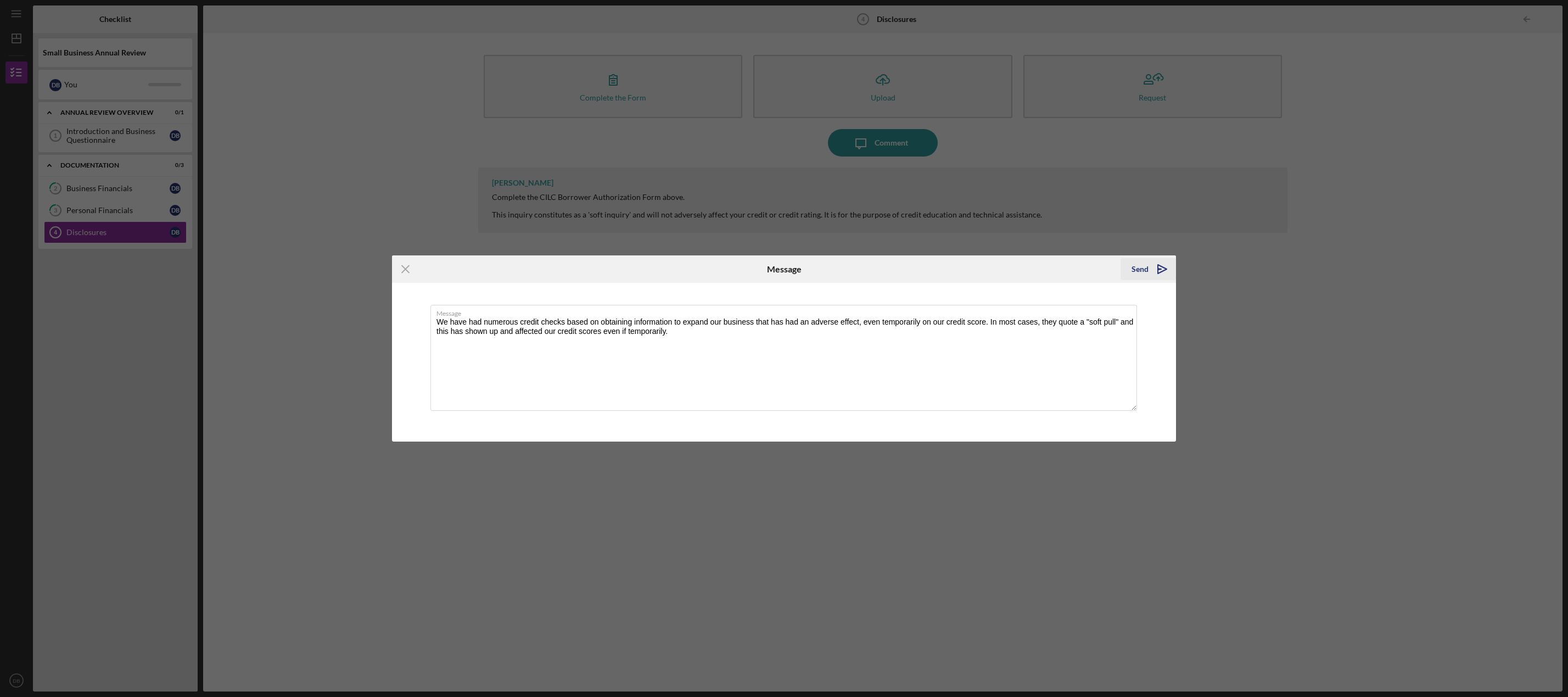
type textarea "We have had numerous credit checks based on obtaining information to expand our…"
click at [1146, 271] on div "Send" at bounding box center [1140, 269] width 17 height 22
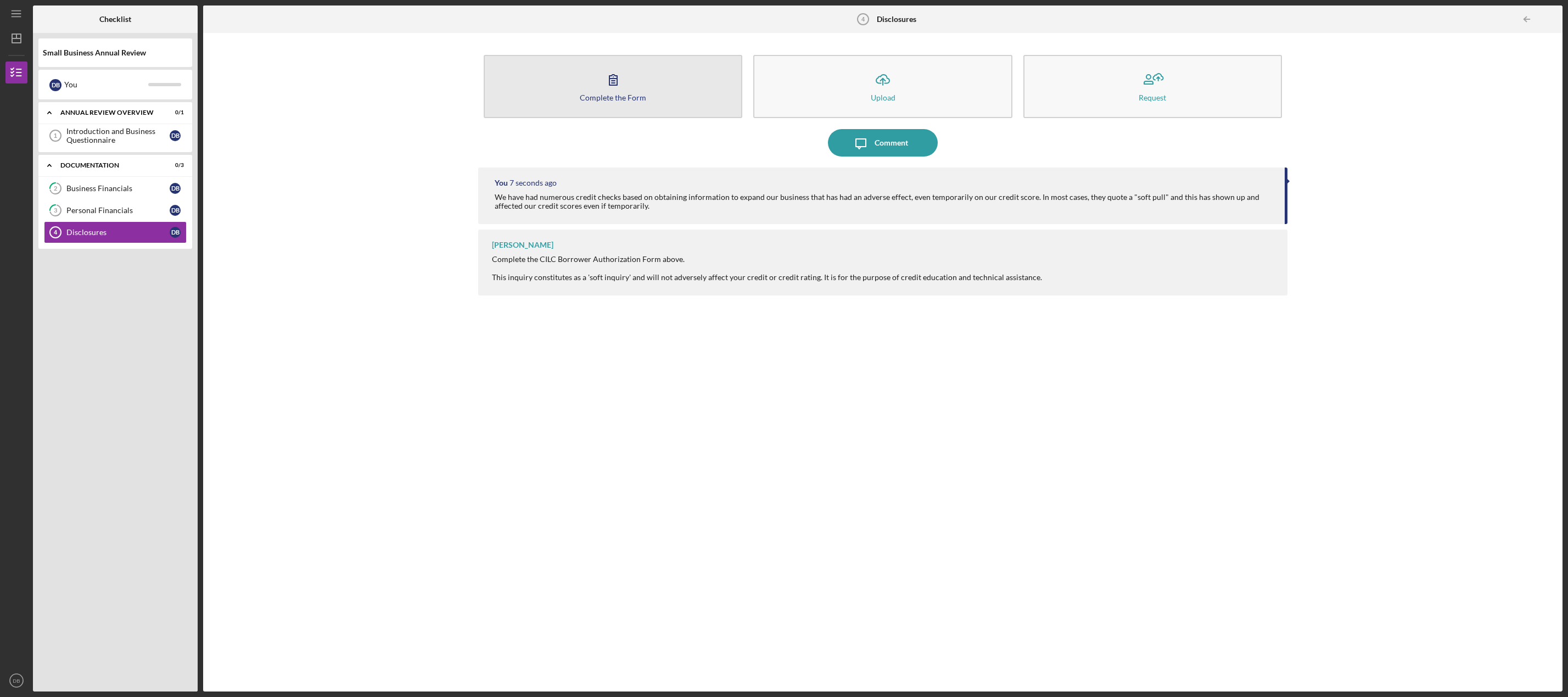
click at [618, 94] on div "Complete the Form" at bounding box center [613, 97] width 67 height 8
click at [785, 569] on div "You 8 minutes ago We have had numerous credit checks based on obtaining informa…" at bounding box center [883, 421] width 809 height 508
click at [635, 88] on button "Complete the Form Form" at bounding box center [613, 87] width 259 height 63
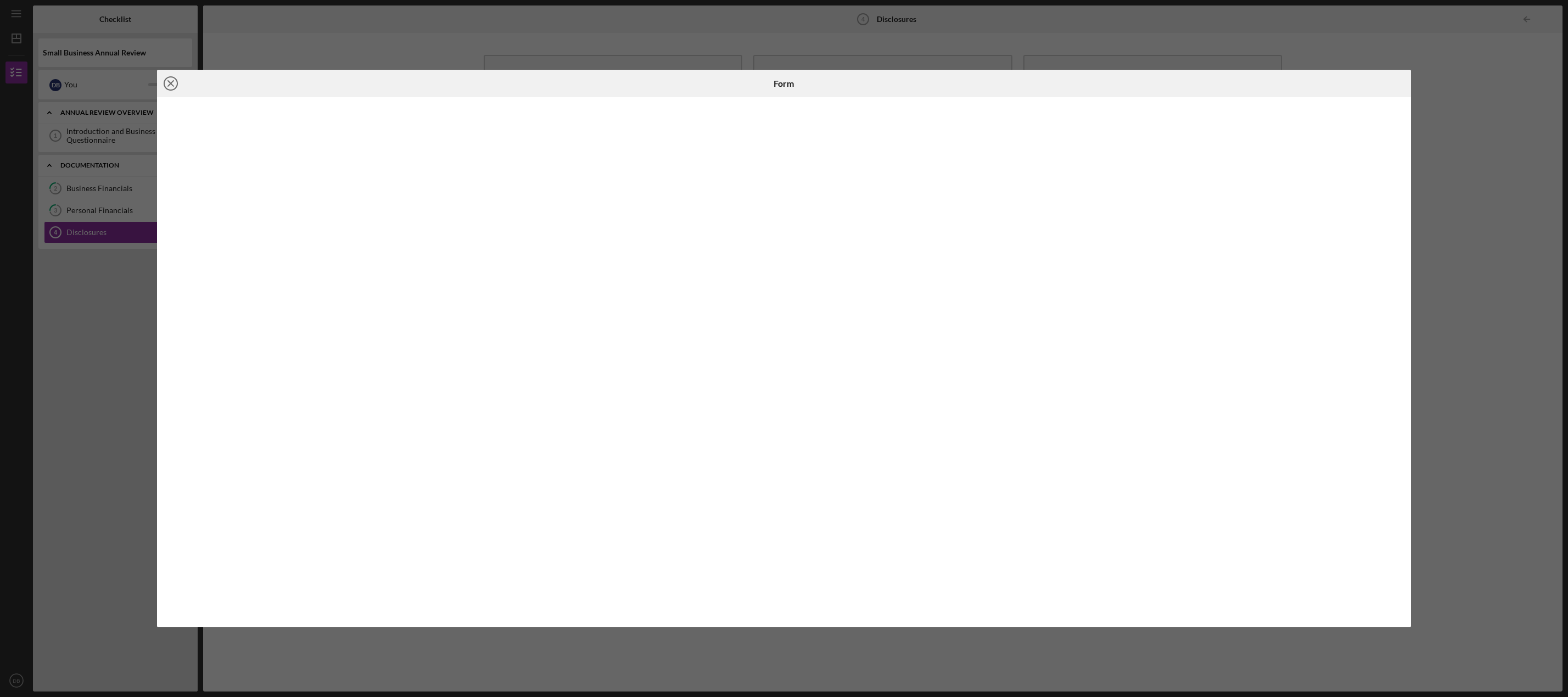
click at [172, 84] on icon "Icon/Close" at bounding box center [170, 83] width 27 height 27
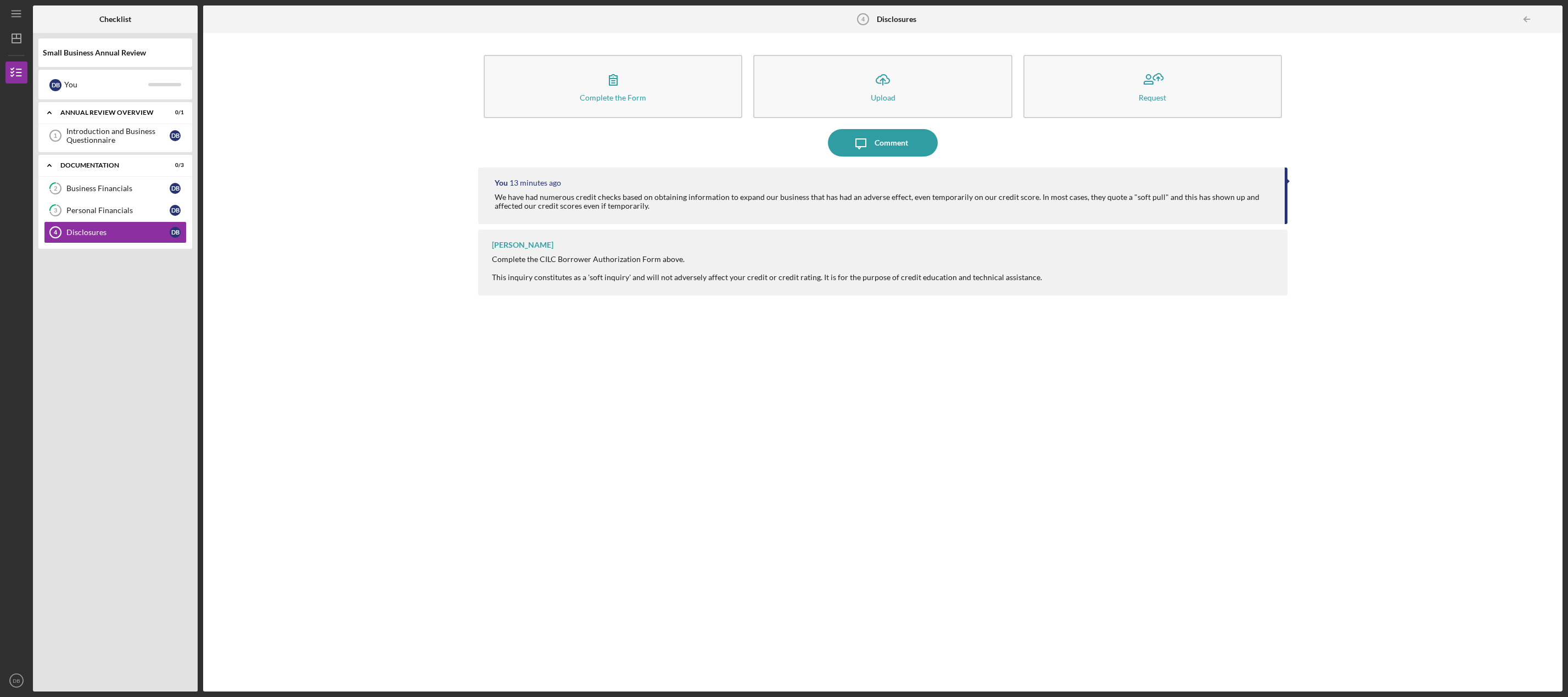
click at [301, 216] on div "Complete the Form Form Icon/Upload Upload Request Icon/Message Comment You 13 m…" at bounding box center [883, 362] width 1349 height 647
click at [1530, 16] on icon "Icon/Table Pagination Arrow" at bounding box center [1527, 19] width 24 height 24
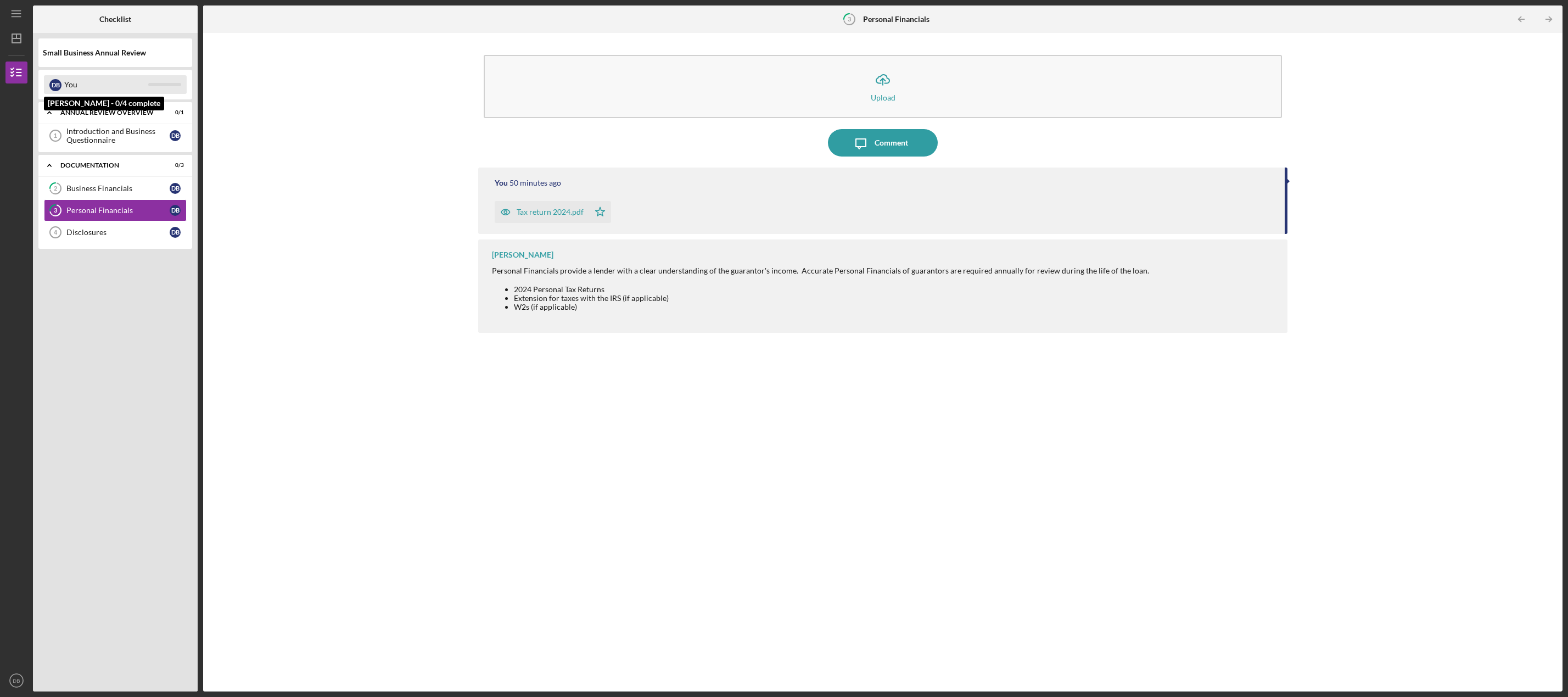
click at [85, 85] on div "You" at bounding box center [105, 84] width 84 height 19
click at [104, 185] on div "Business Financials" at bounding box center [118, 188] width 104 height 9
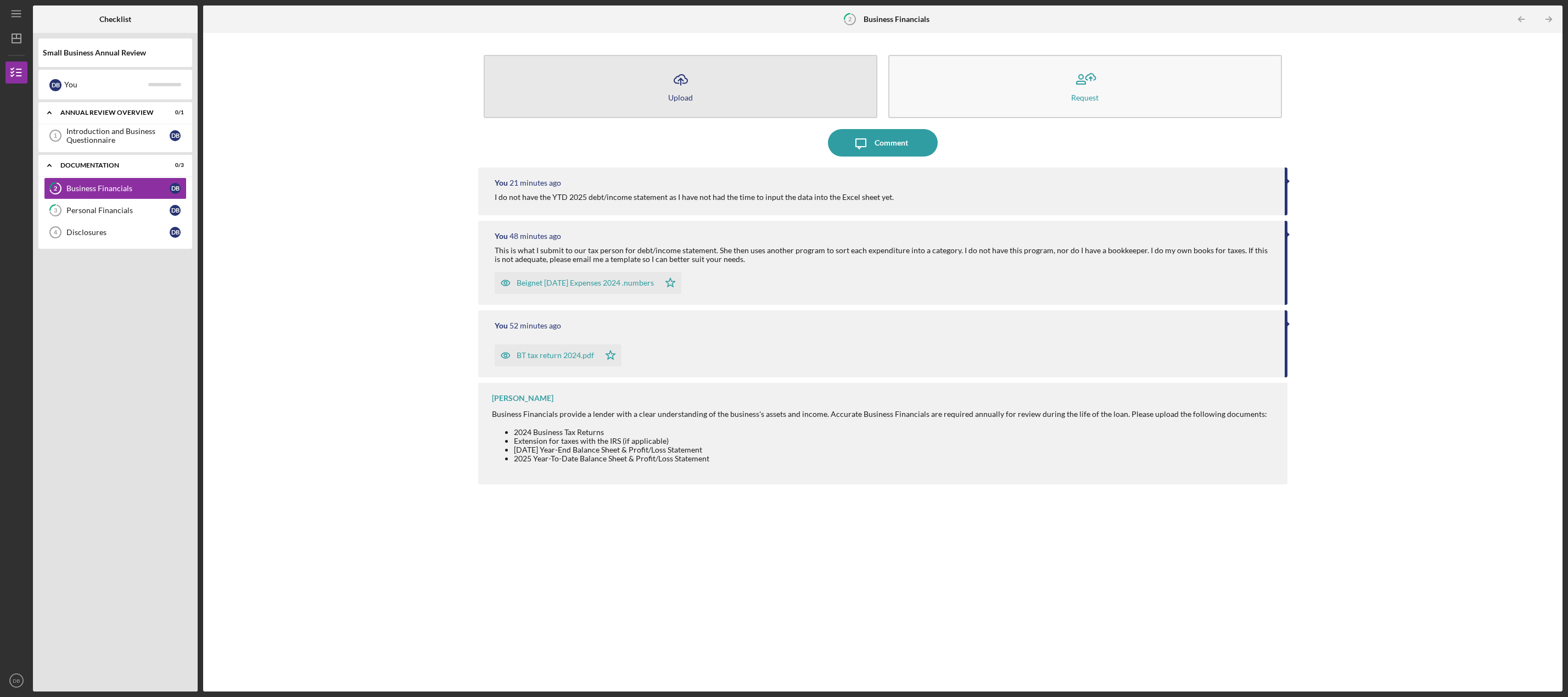
click at [684, 79] on icon "Icon/Upload" at bounding box center [680, 79] width 27 height 27
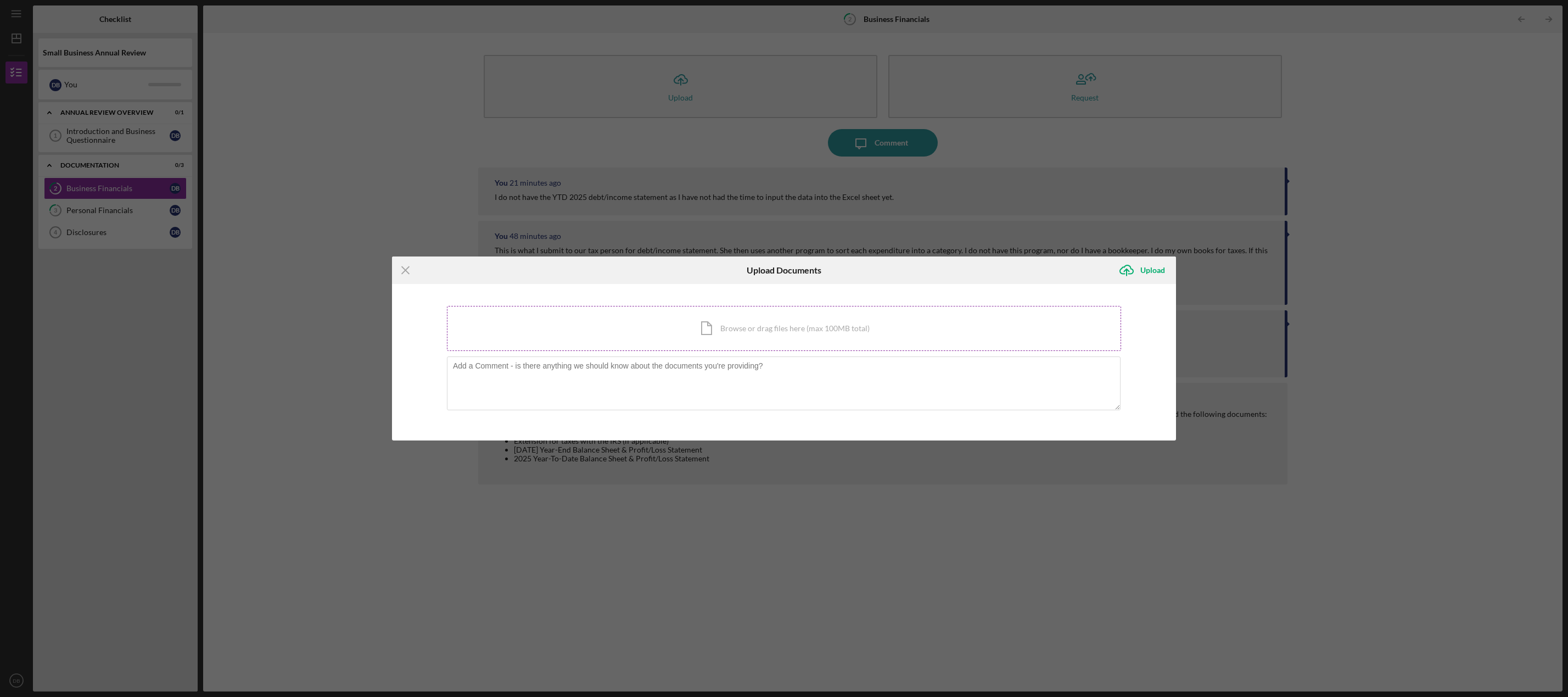
click at [740, 328] on div "Icon/Document Browse or drag files here (max 100MB total) Tap to choose files o…" at bounding box center [784, 328] width 674 height 45
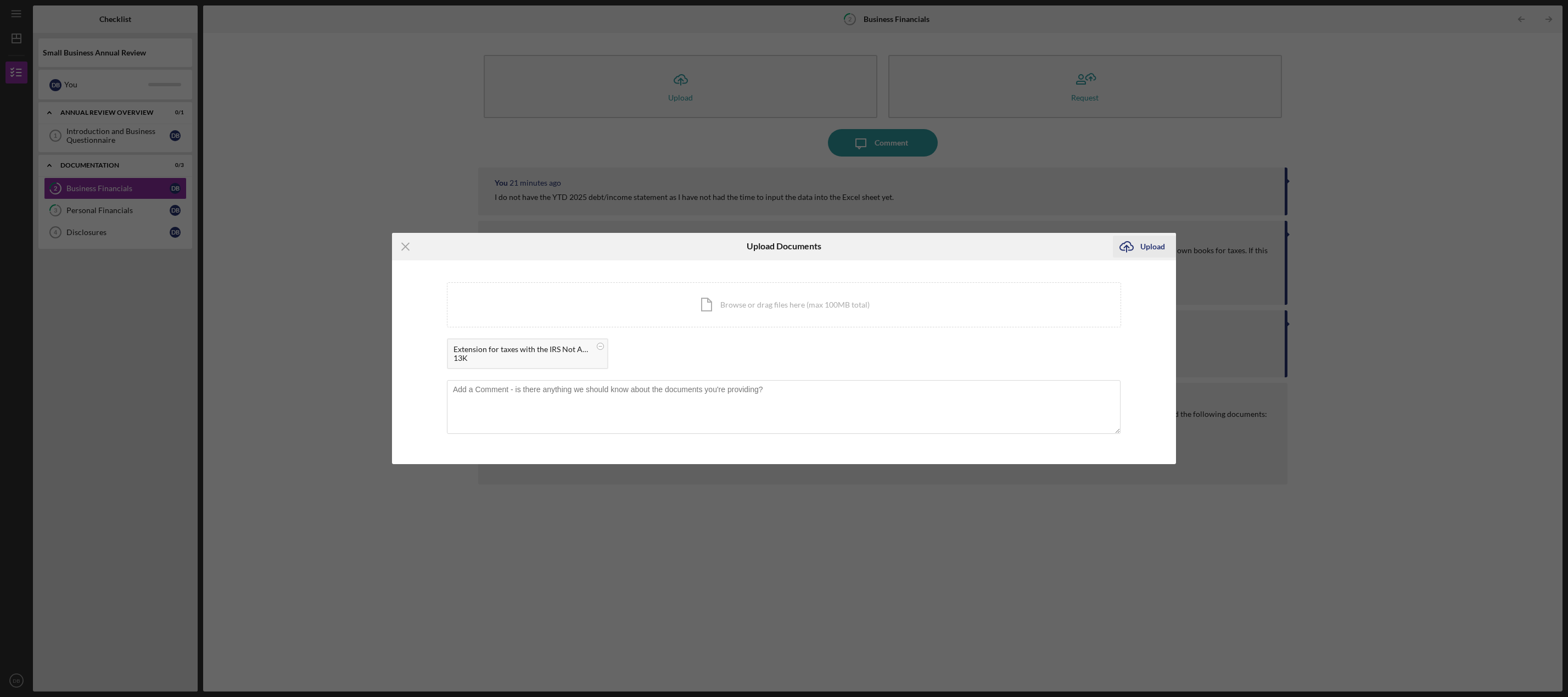
click at [1129, 247] on icon "Icon/Upload" at bounding box center [1126, 246] width 27 height 27
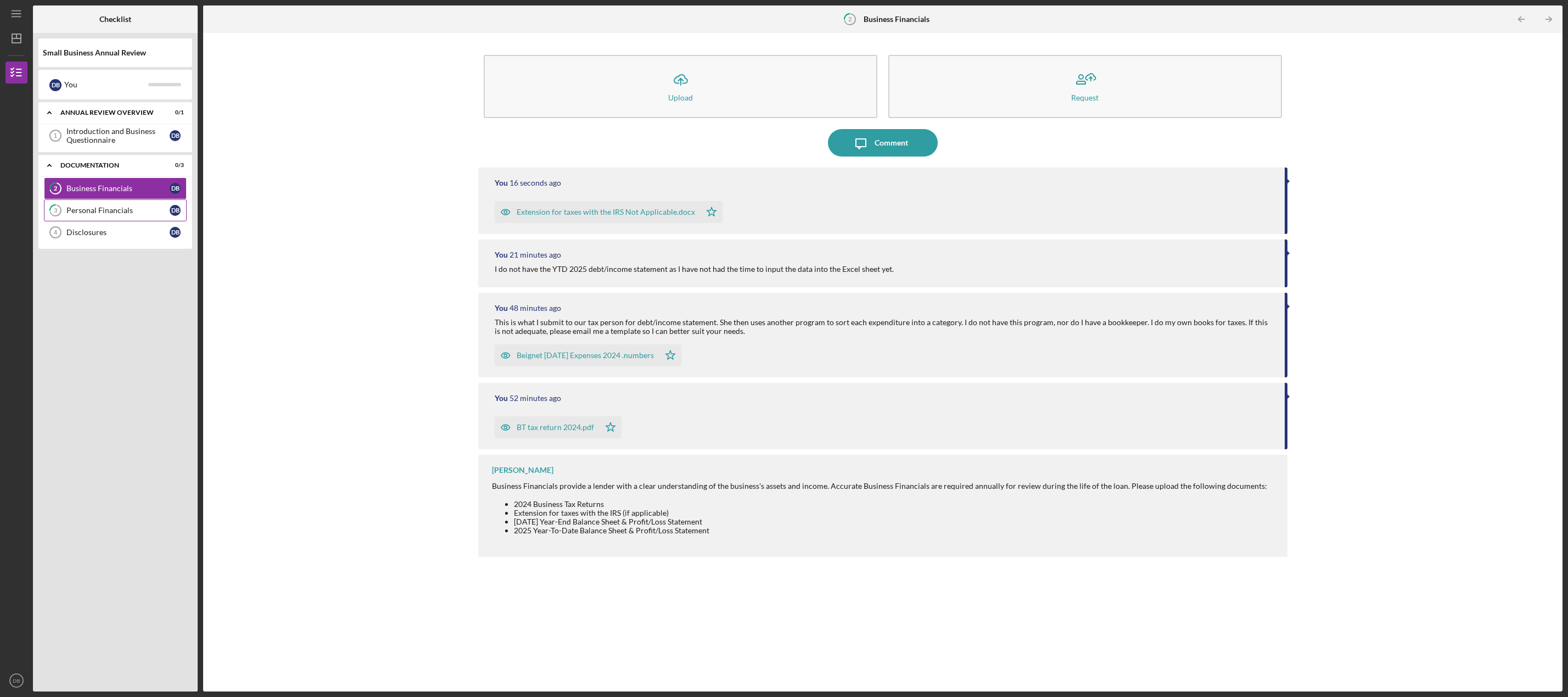
click at [87, 209] on div "Personal Financials" at bounding box center [118, 211] width 104 height 9
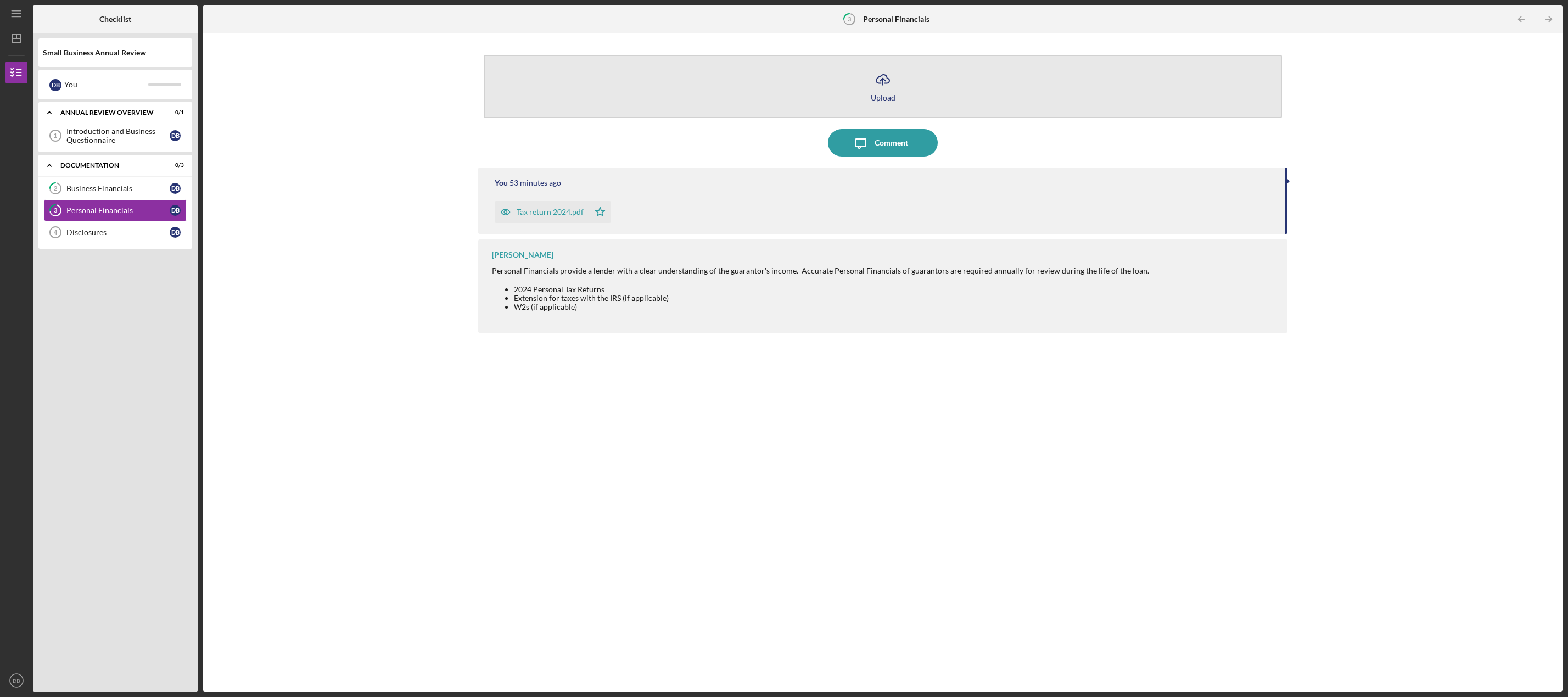
click at [881, 81] on icon "Icon/Upload" at bounding box center [883, 79] width 27 height 27
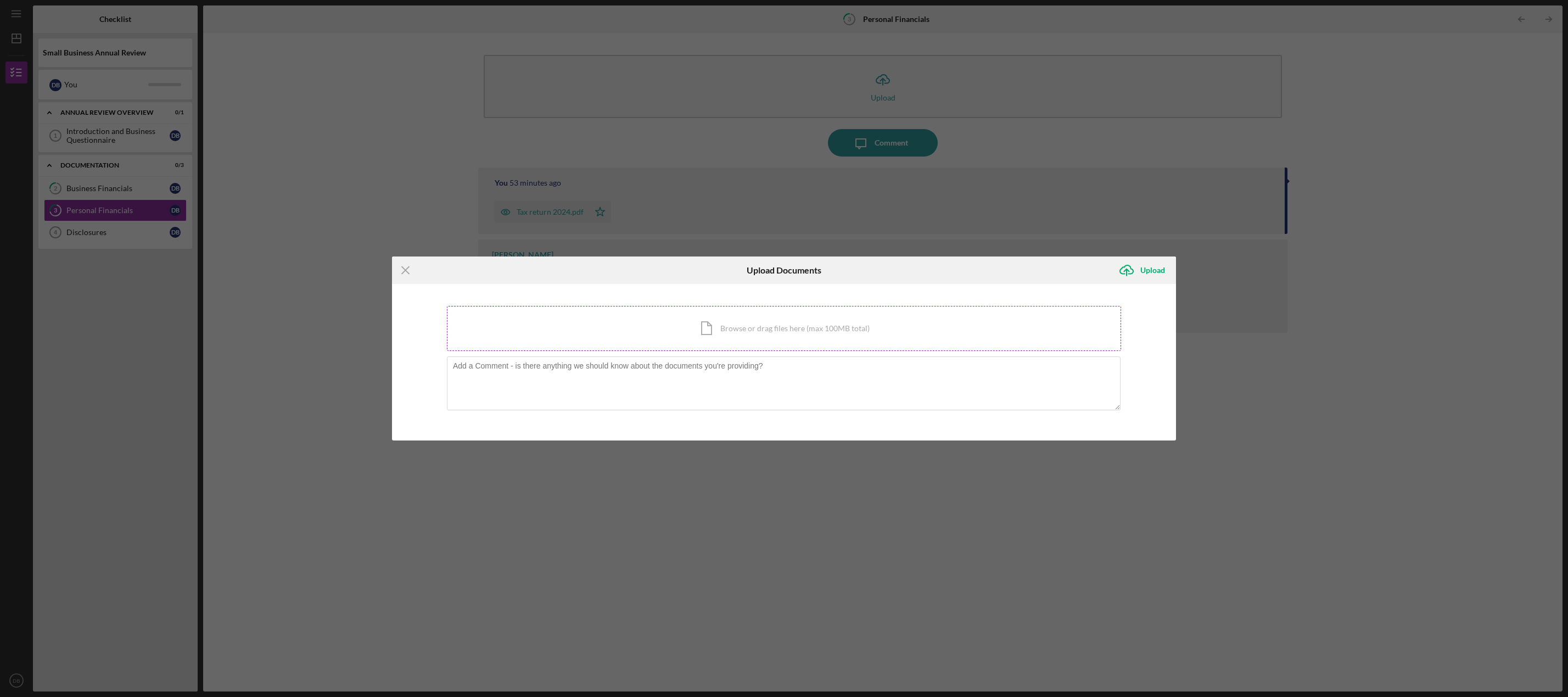
click at [734, 329] on div "Icon/Document Browse or drag files here (max 100MB total) Tap to choose files o…" at bounding box center [784, 328] width 674 height 45
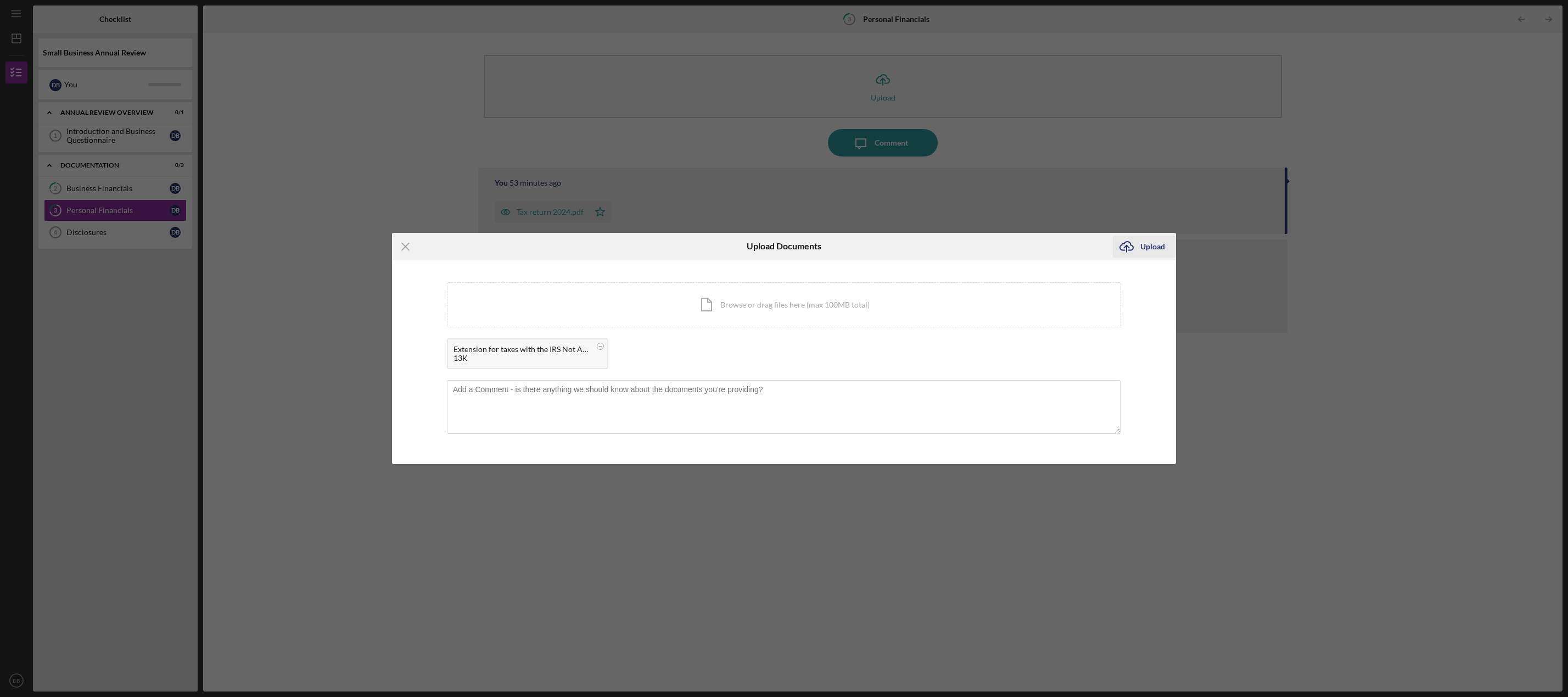
click at [1131, 246] on icon "Icon/Upload" at bounding box center [1126, 246] width 27 height 27
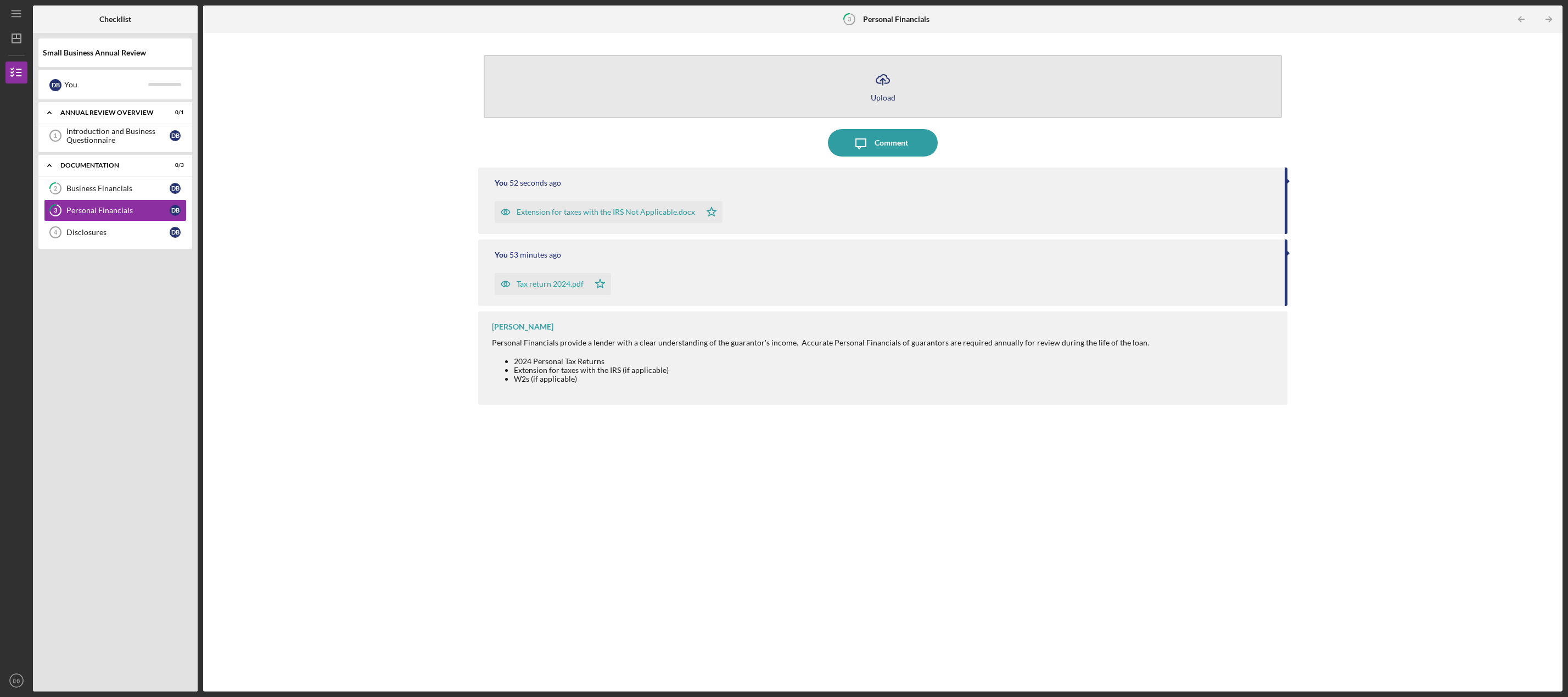
click at [886, 82] on icon "Icon/Upload" at bounding box center [883, 79] width 27 height 27
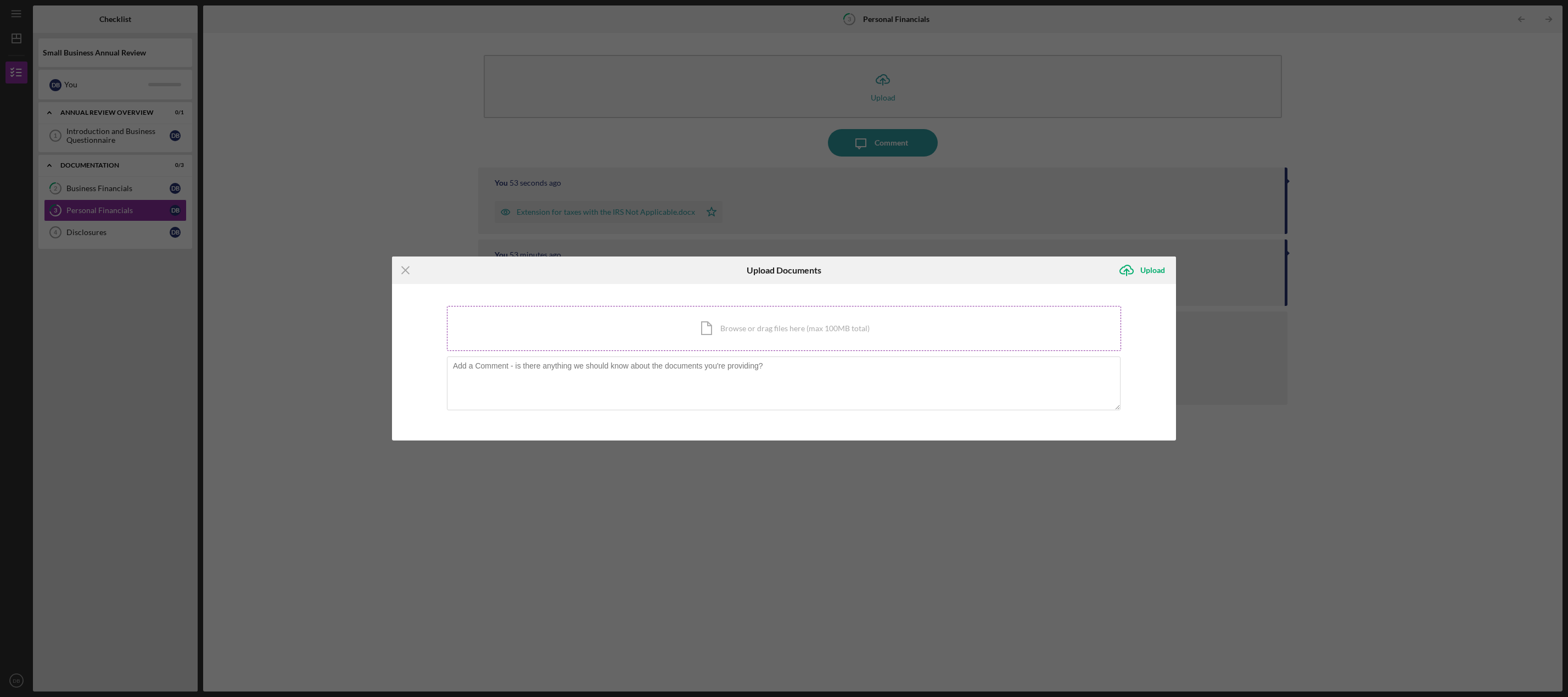
click at [731, 329] on div "Icon/Document Browse or drag files here (max 100MB total) Tap to choose files o…" at bounding box center [784, 328] width 674 height 45
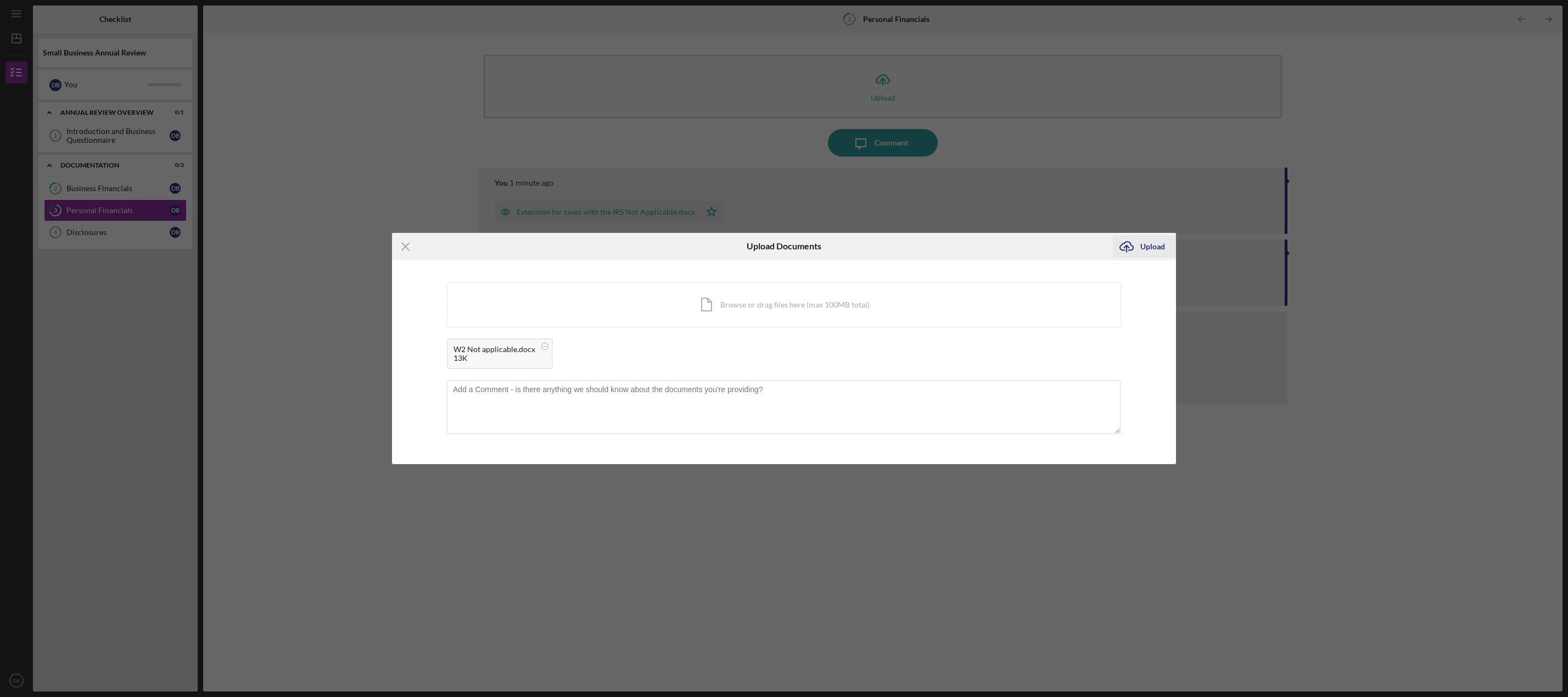
click at [1134, 248] on icon "submit" at bounding box center [1126, 245] width 14 height 8
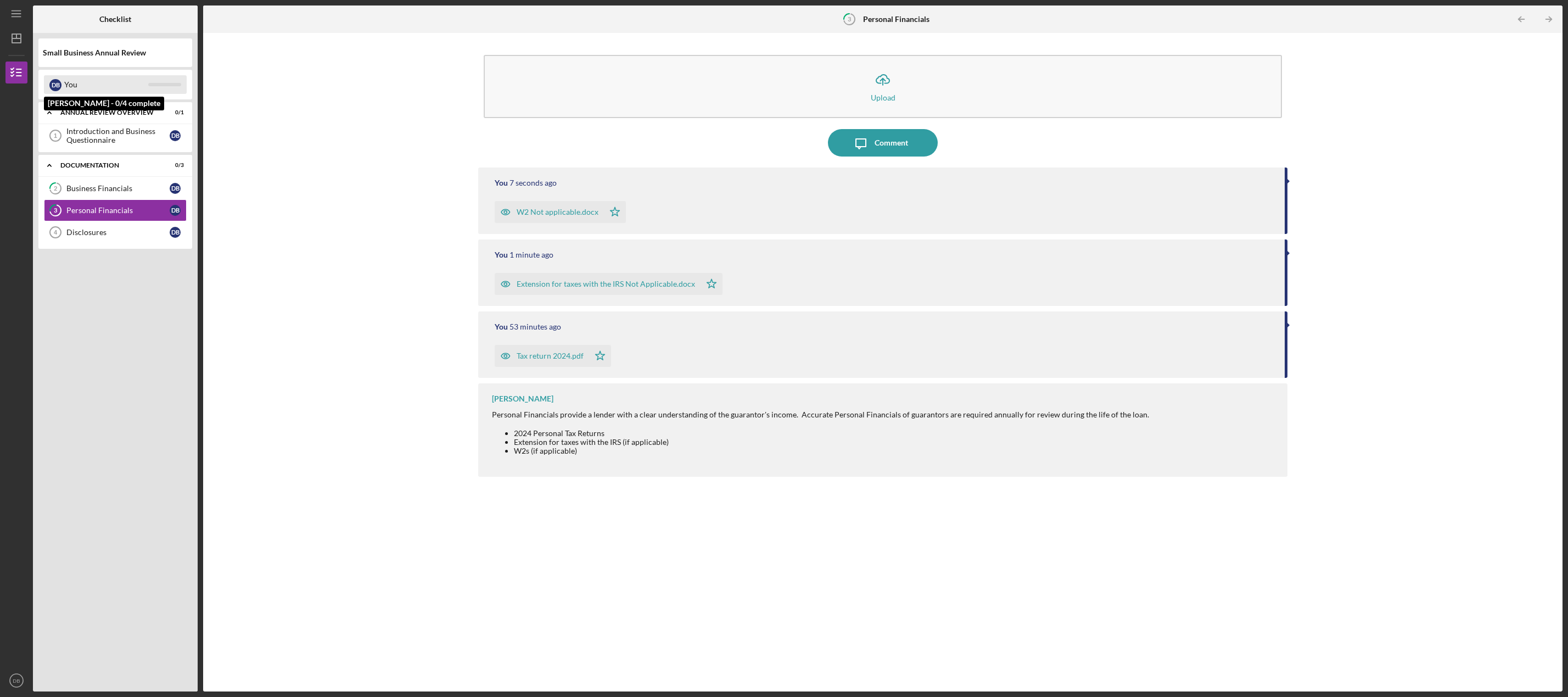
click at [96, 85] on div "You" at bounding box center [105, 84] width 84 height 19
click at [51, 165] on icon "Icon/Expander" at bounding box center [50, 165] width 22 height 22
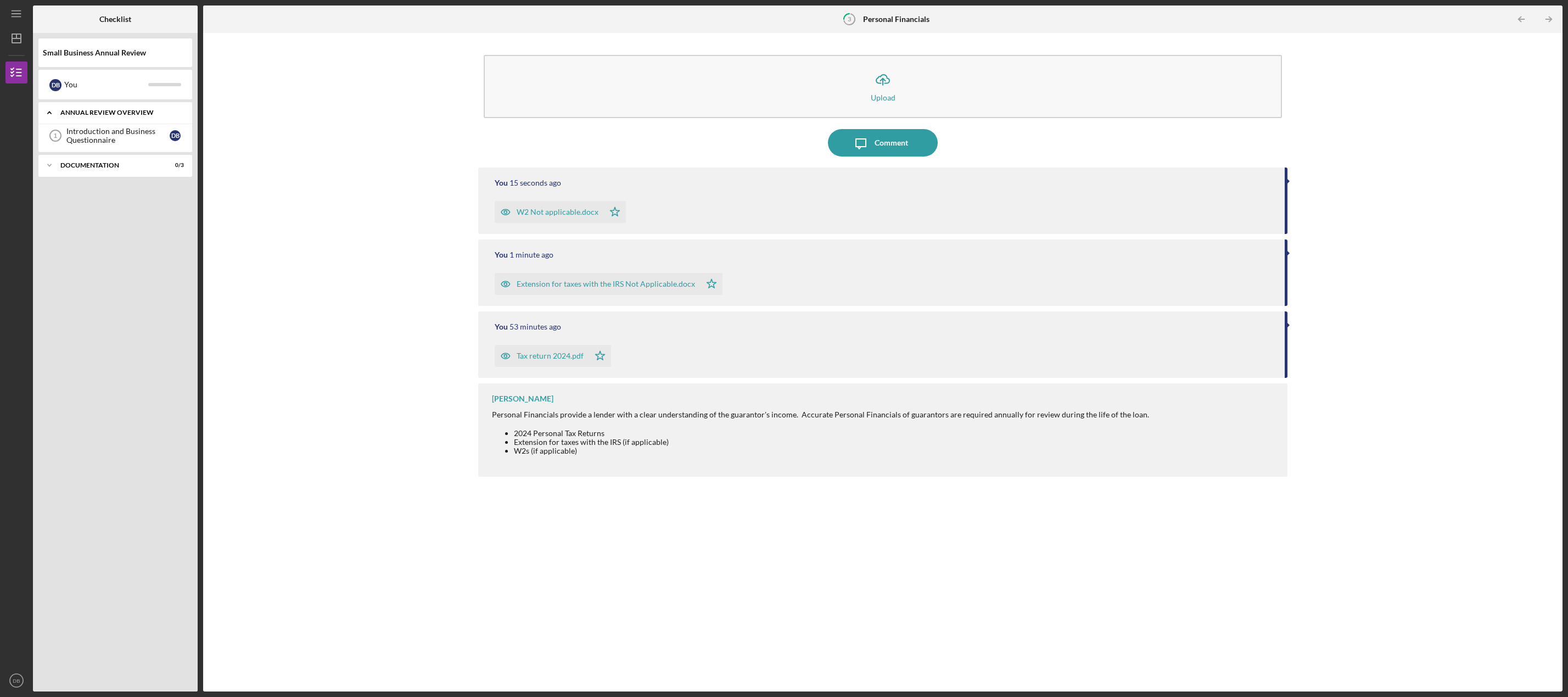
click at [48, 108] on icon "Icon/Expander" at bounding box center [50, 113] width 22 height 22
click at [127, 140] on div "Documentation" at bounding box center [119, 137] width 118 height 6
click at [124, 209] on link "Disclosures 4 Disclosures D B" at bounding box center [115, 204] width 142 height 22
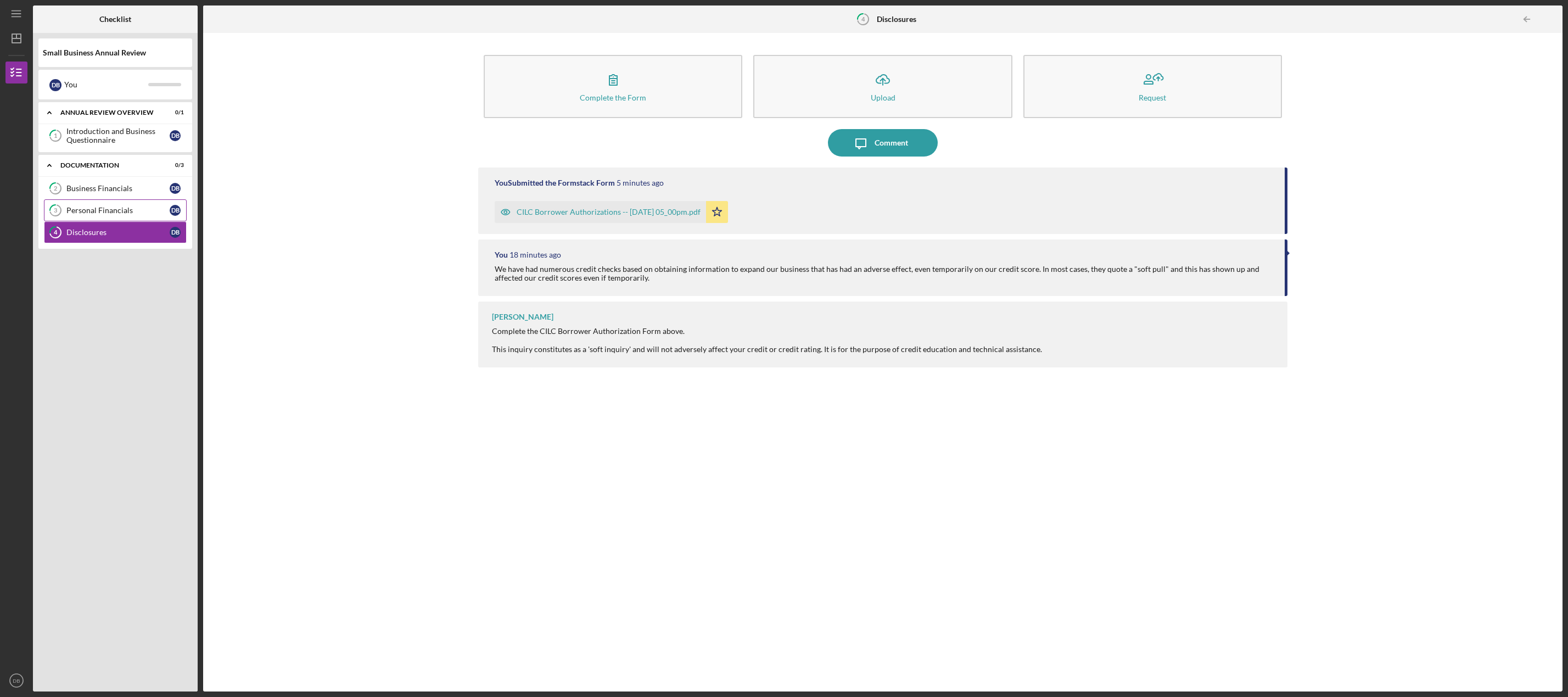
click at [124, 210] on div "Personal Financials" at bounding box center [118, 211] width 104 height 9
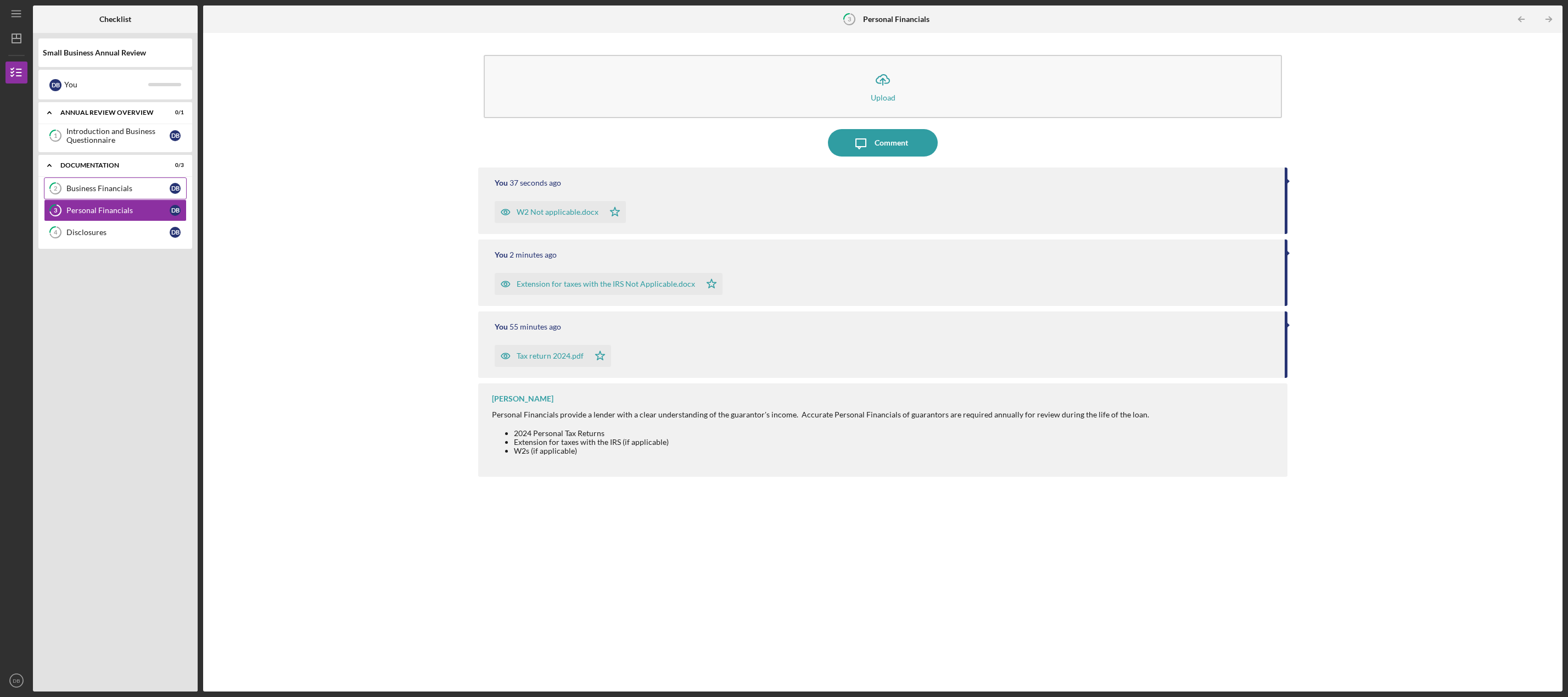
click at [132, 189] on div "Business Financials" at bounding box center [118, 188] width 104 height 9
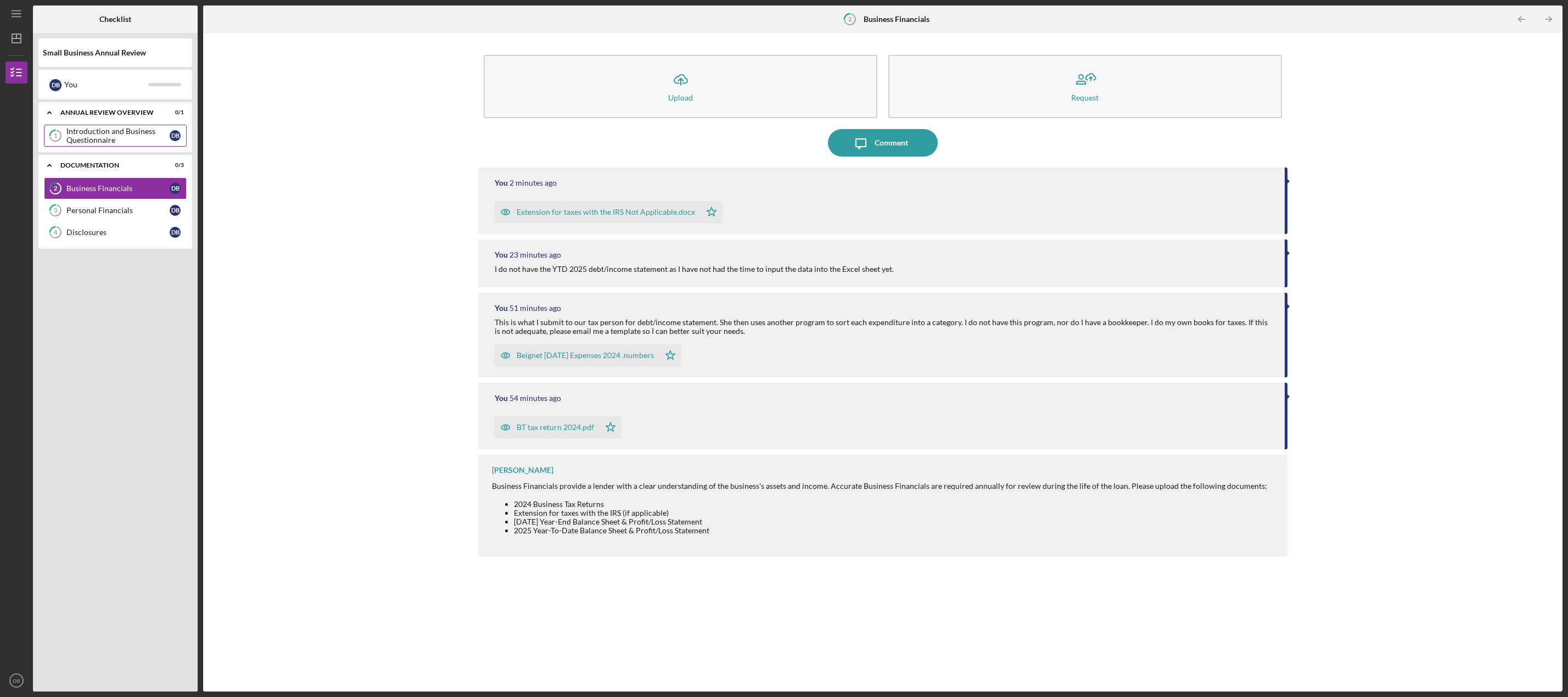
click at [136, 139] on div "Introduction and Business Questionnaire" at bounding box center [118, 135] width 104 height 17
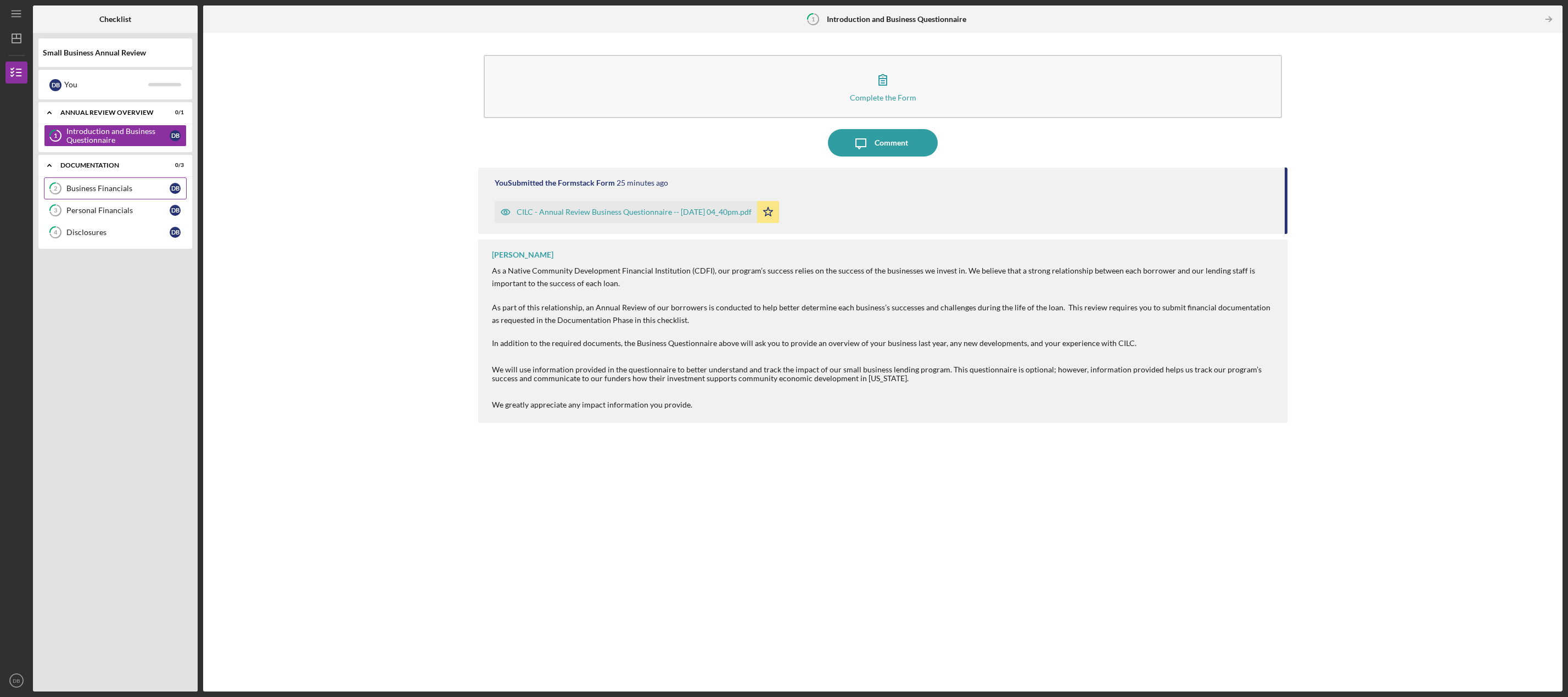
click at [112, 187] on div "Business Financials" at bounding box center [118, 188] width 104 height 9
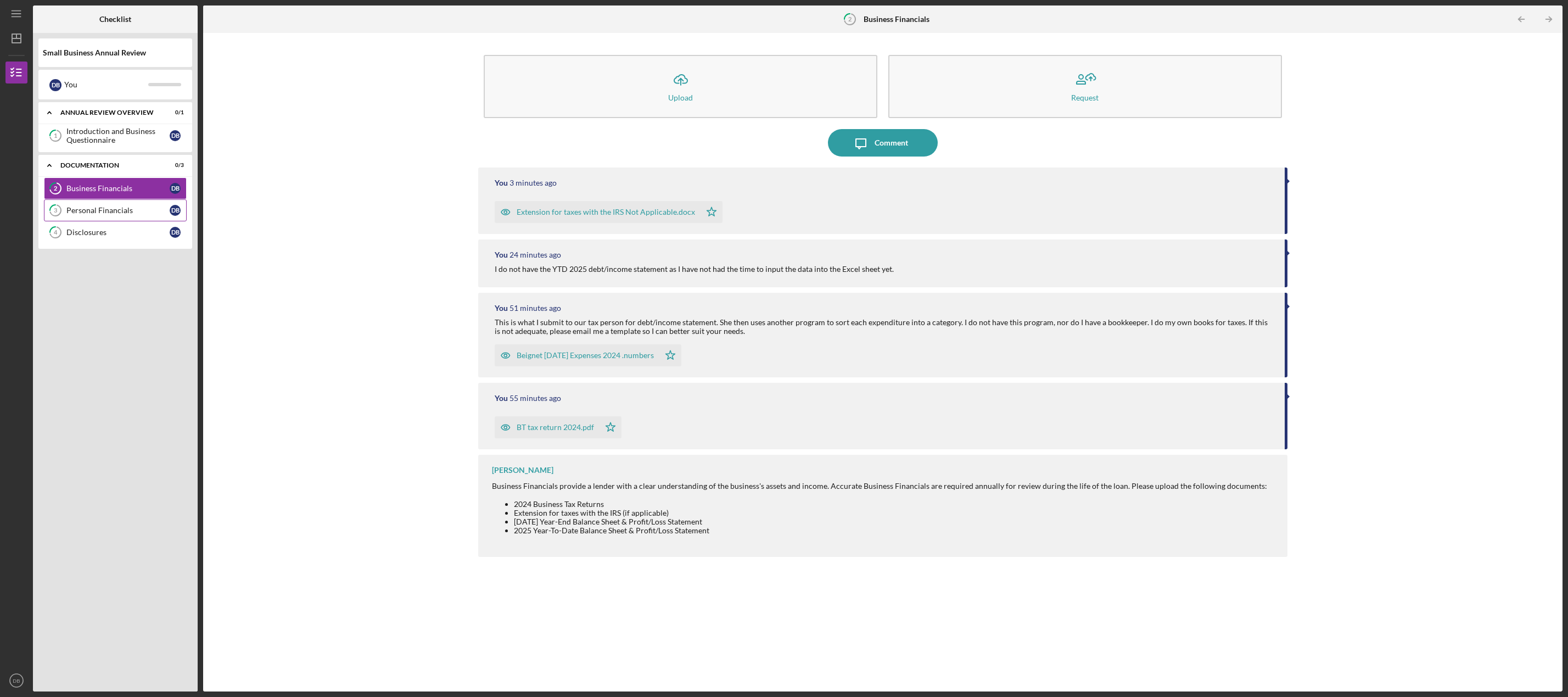
click at [113, 210] on div "Personal Financials" at bounding box center [118, 211] width 104 height 9
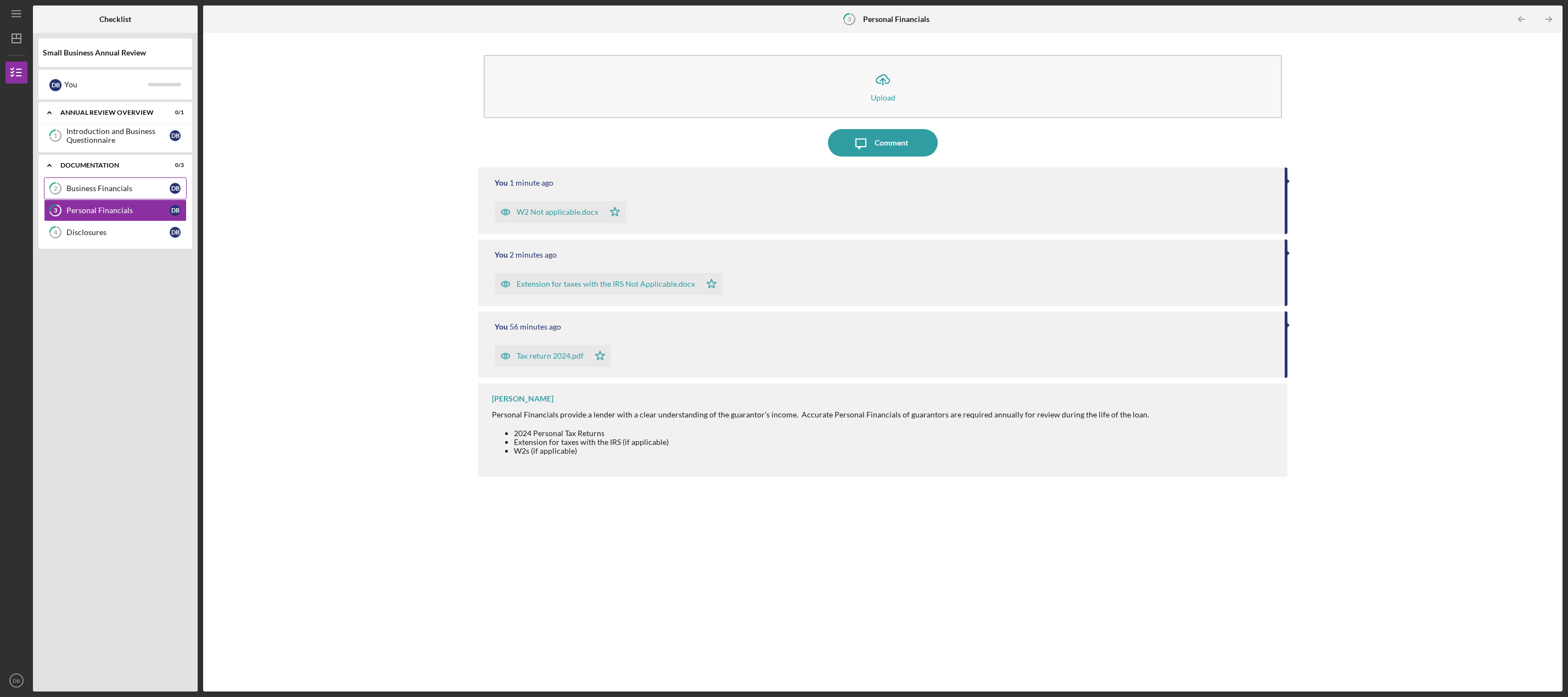
click at [110, 187] on div "Business Financials" at bounding box center [118, 188] width 104 height 9
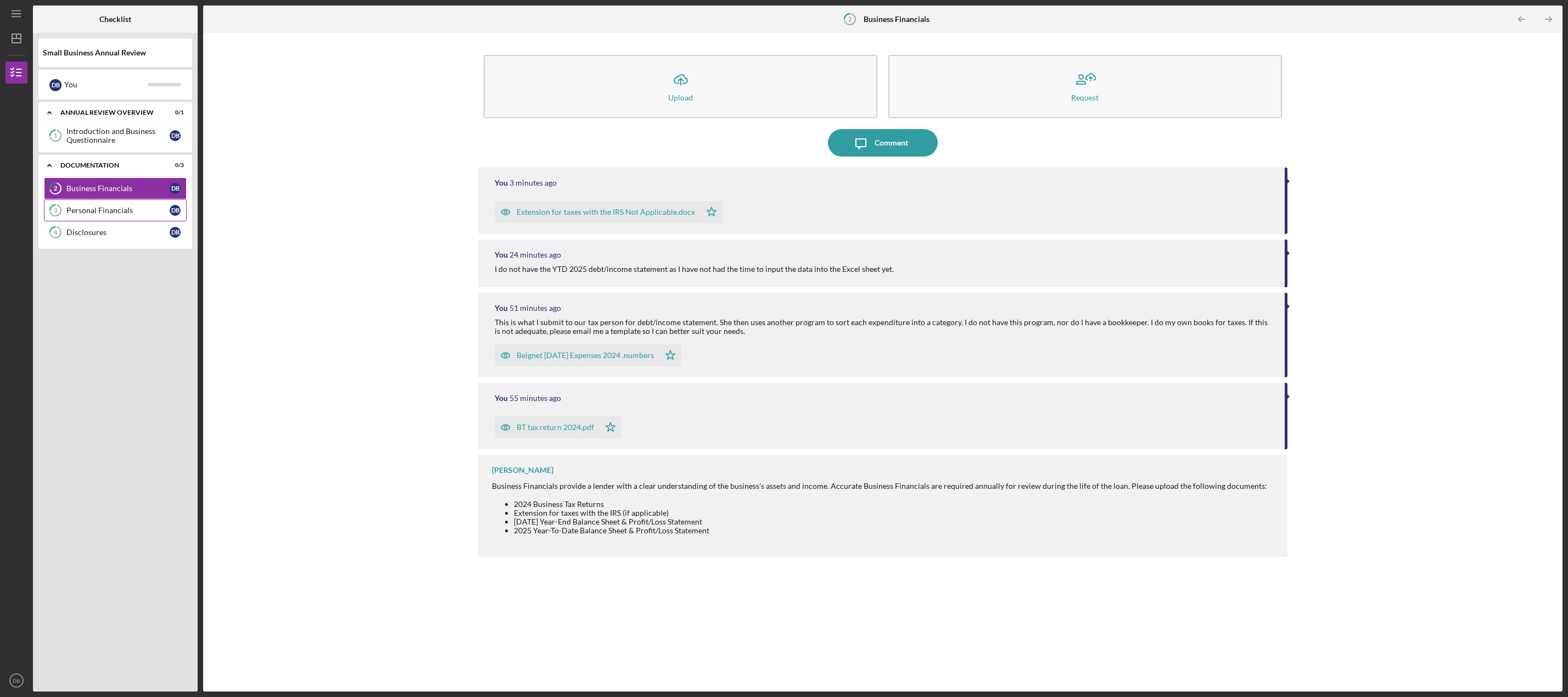
click at [126, 214] on div "Personal Financials" at bounding box center [118, 211] width 104 height 9
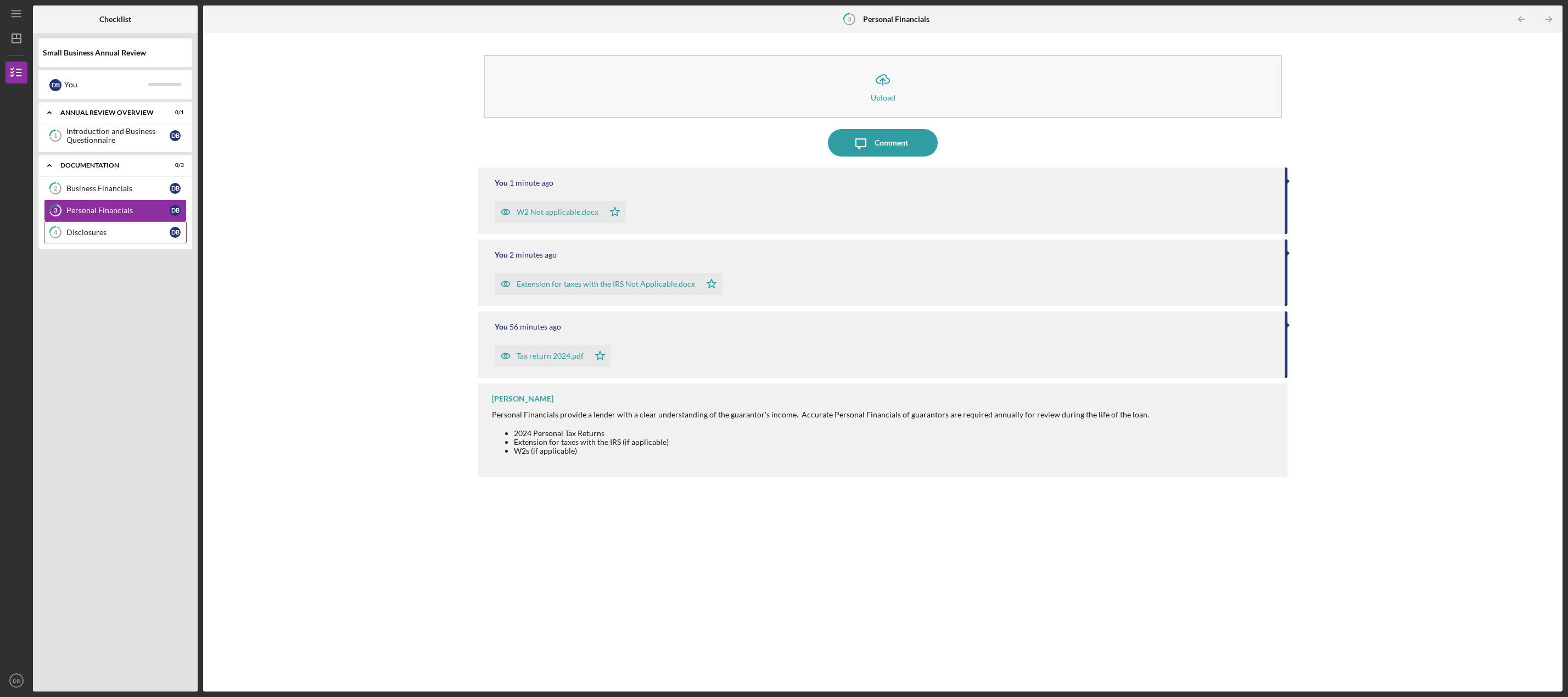
click at [127, 239] on link "4 Disclosures D B" at bounding box center [115, 233] width 142 height 22
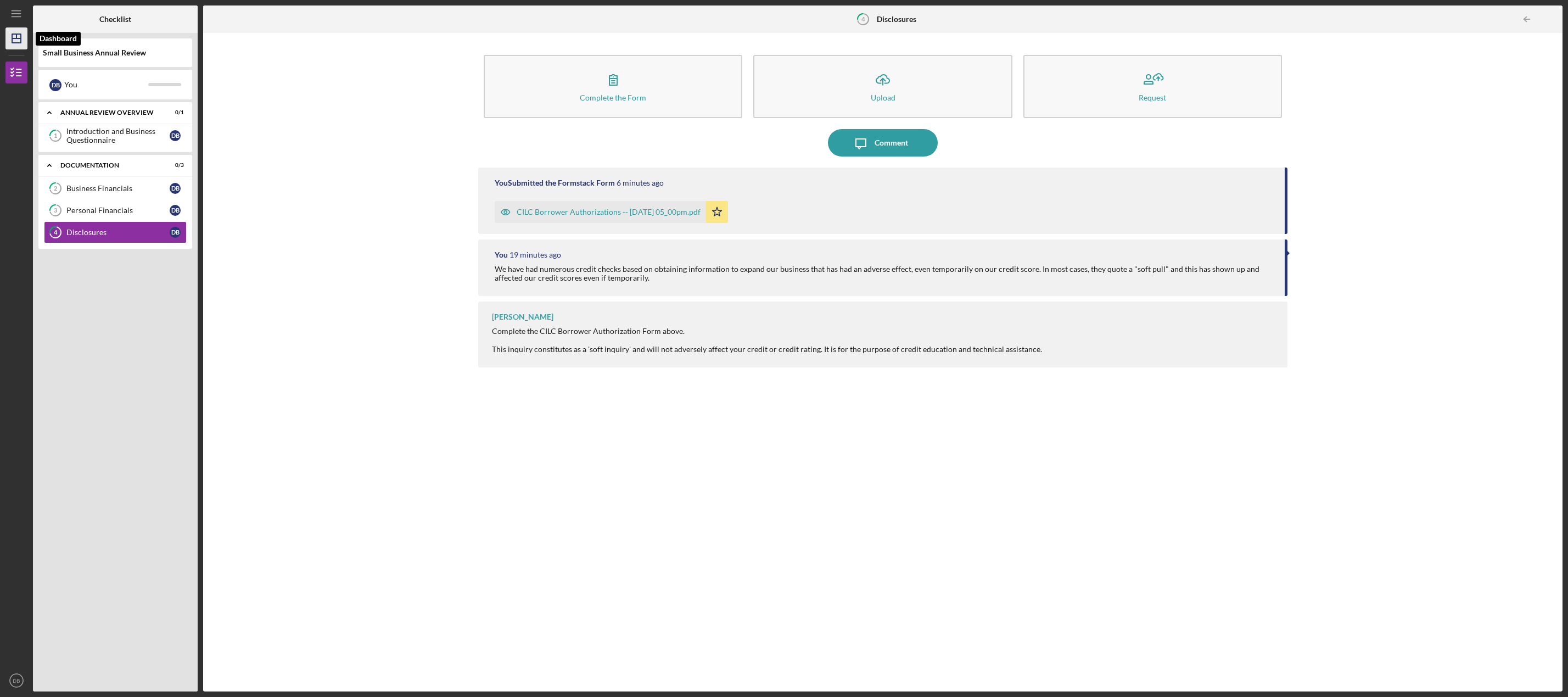
click at [21, 34] on polygon "button" at bounding box center [16, 39] width 9 height 9
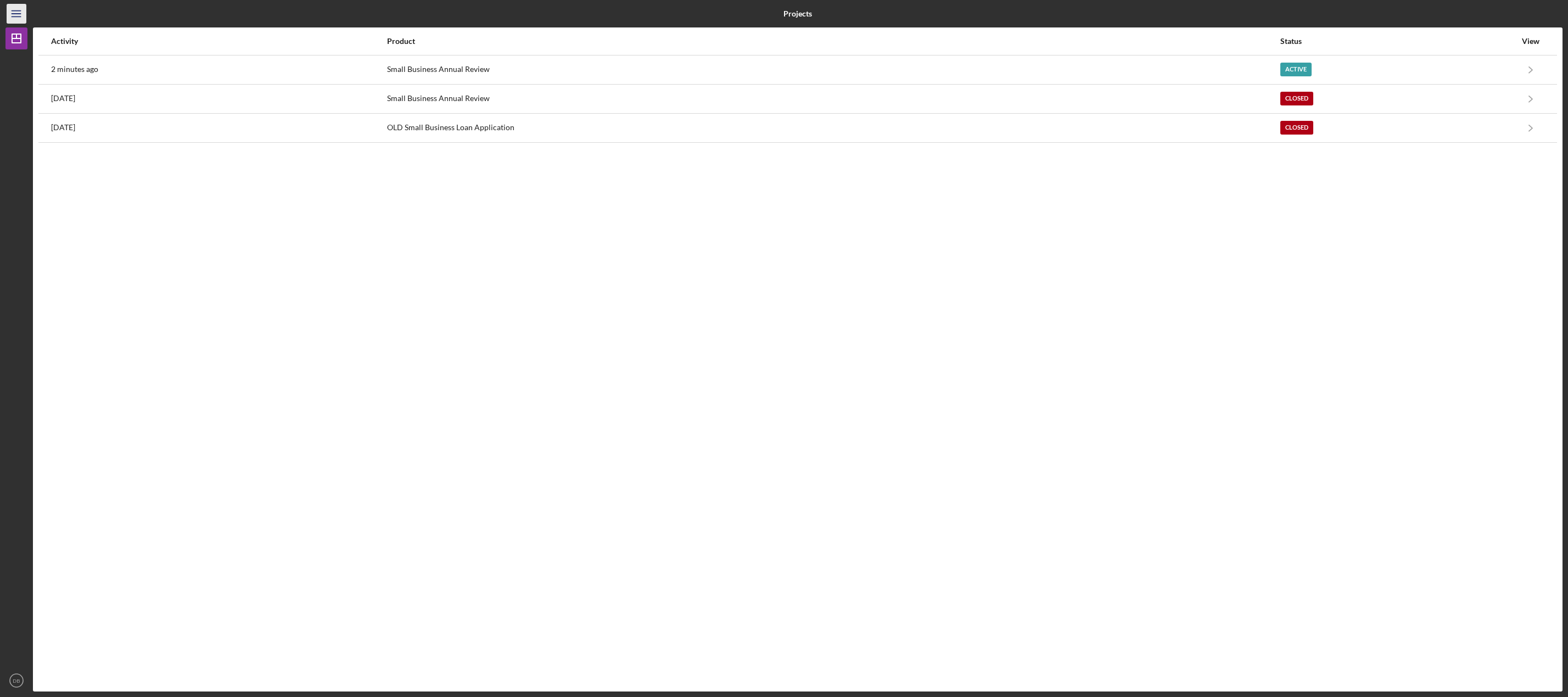
click at [14, 16] on icon "Icon/Menu" at bounding box center [16, 14] width 24 height 24
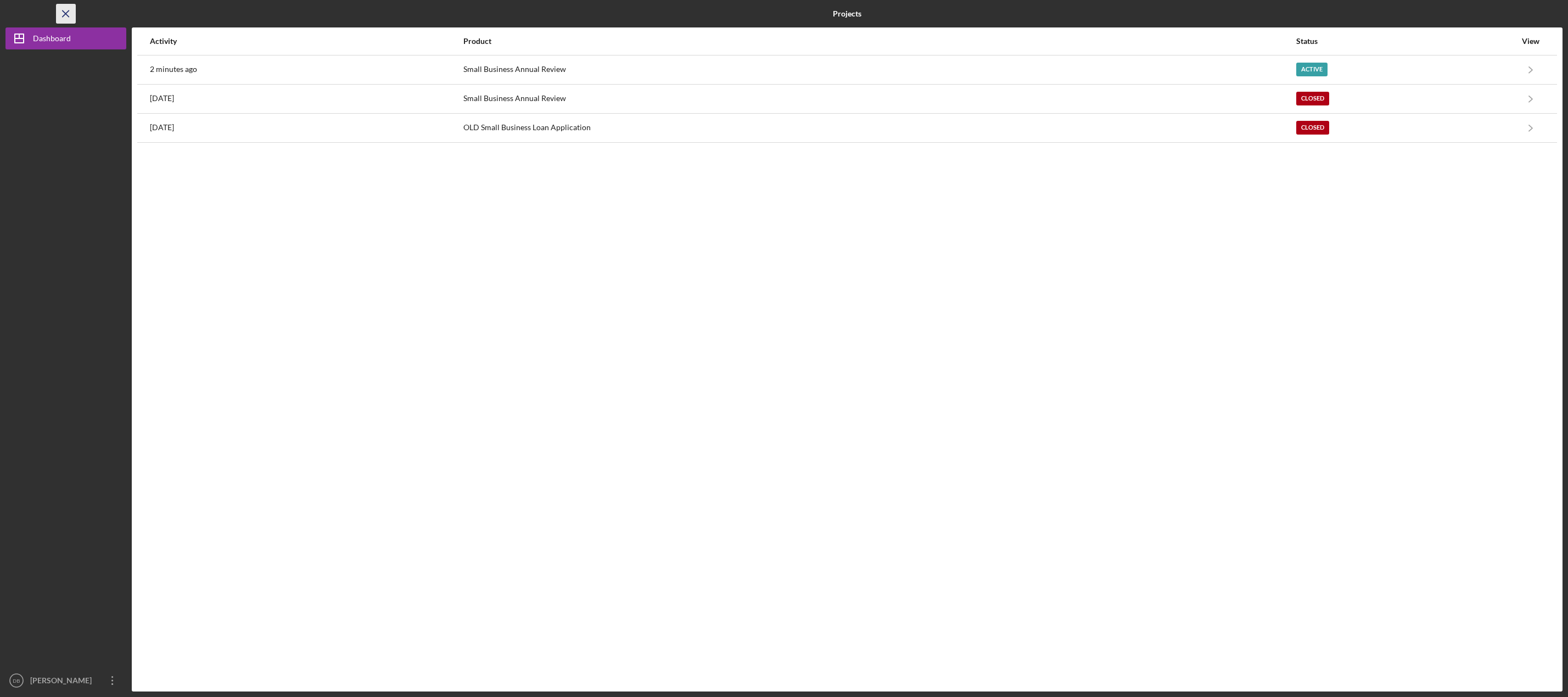
click at [68, 18] on icon "Icon/Menu Close" at bounding box center [66, 14] width 24 height 24
